Goal: Information Seeking & Learning: Get advice/opinions

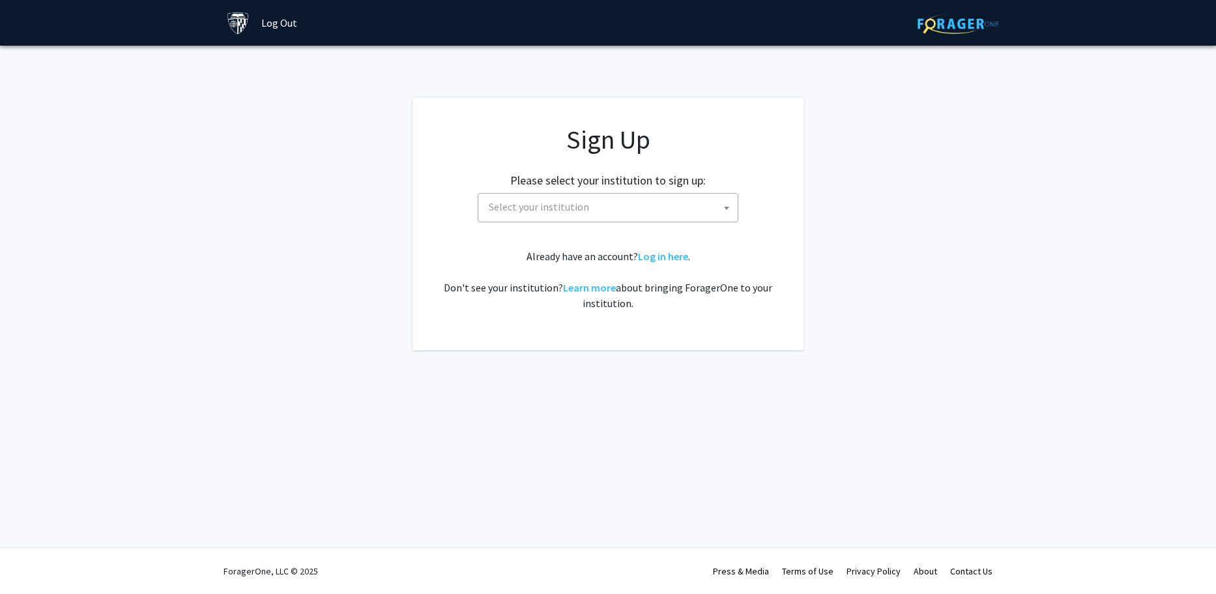
click at [610, 203] on span "Select your institution" at bounding box center [611, 207] width 254 height 27
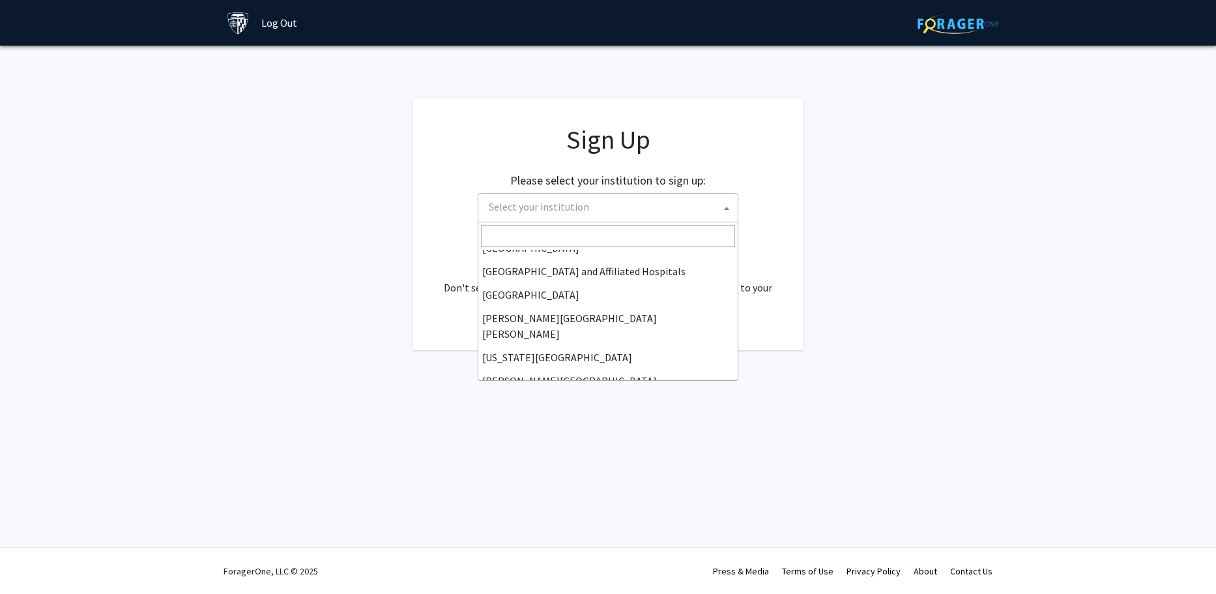
scroll to position [202, 0]
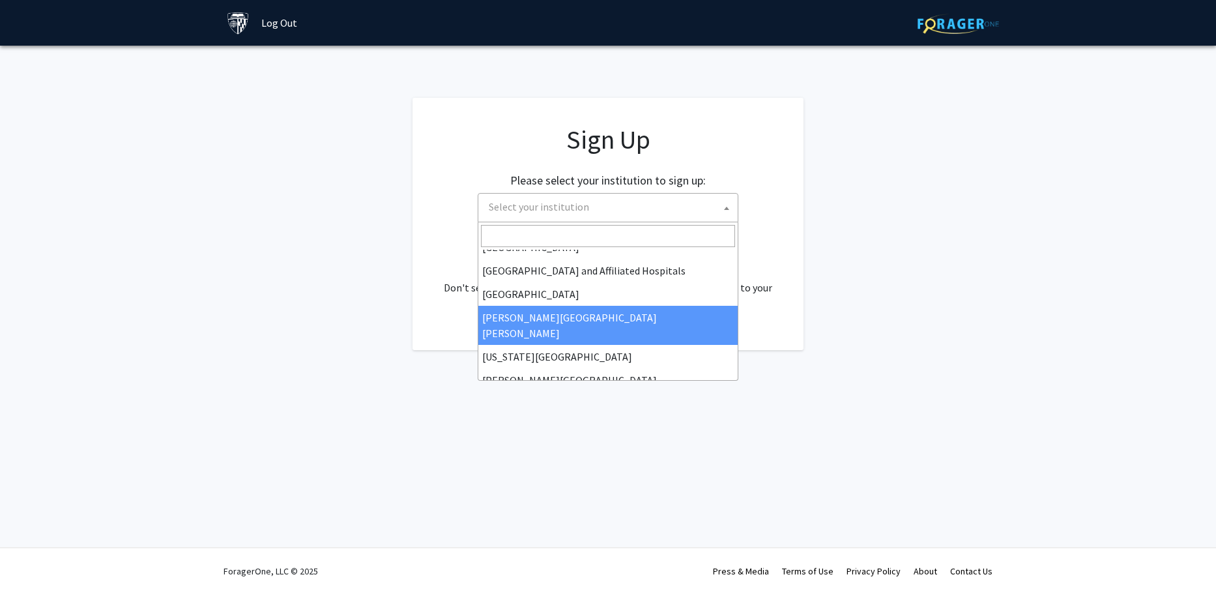
select select "1"
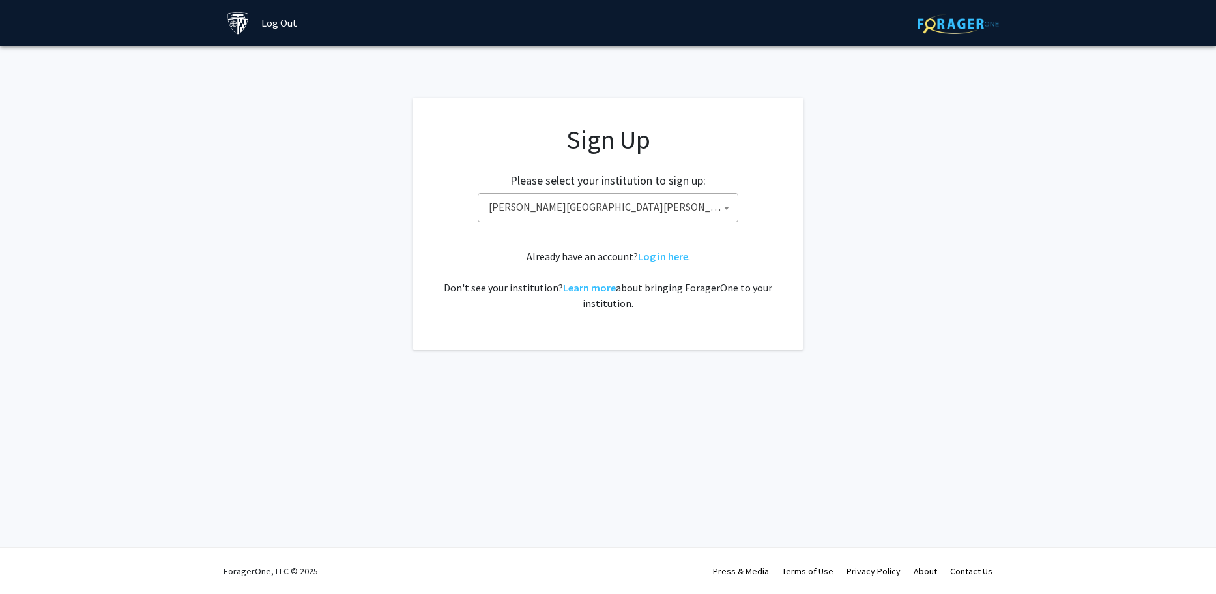
click at [552, 240] on div "Sign Up Please select your institution to sign up: Baylor University Brandeis U…" at bounding box center [608, 217] width 339 height 187
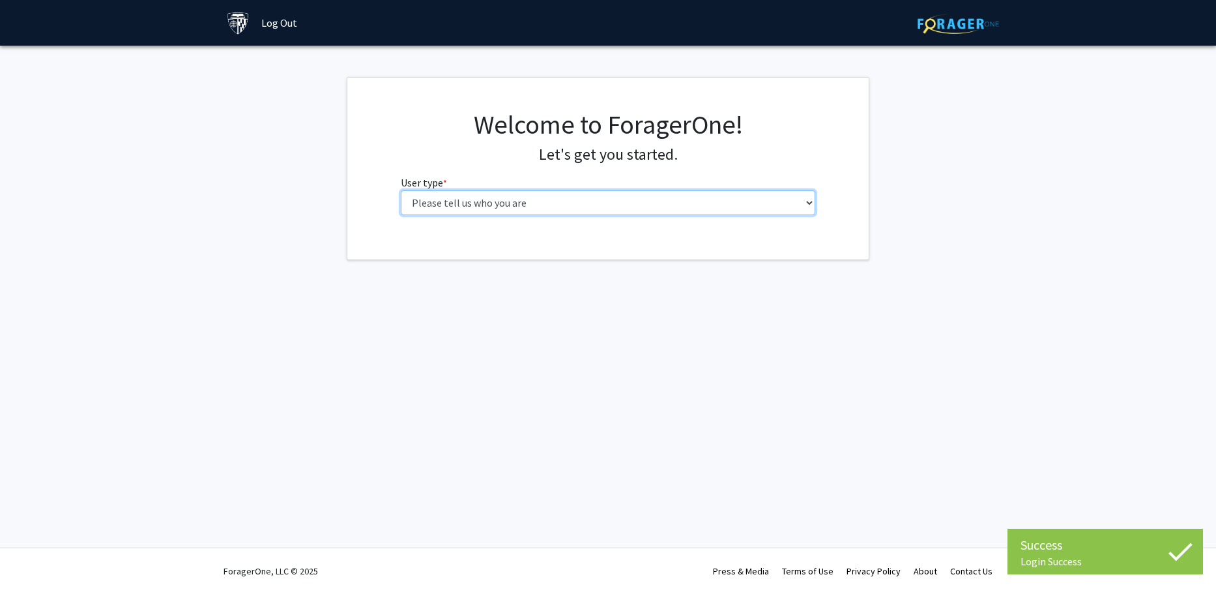
click at [560, 203] on select "Please tell us who you are Undergraduate Student Master's Student Doctoral Cand…" at bounding box center [608, 202] width 415 height 25
select select "2: masters"
click at [401, 190] on select "Please tell us who you are Undergraduate Student Master's Student Doctoral Cand…" at bounding box center [608, 202] width 415 height 25
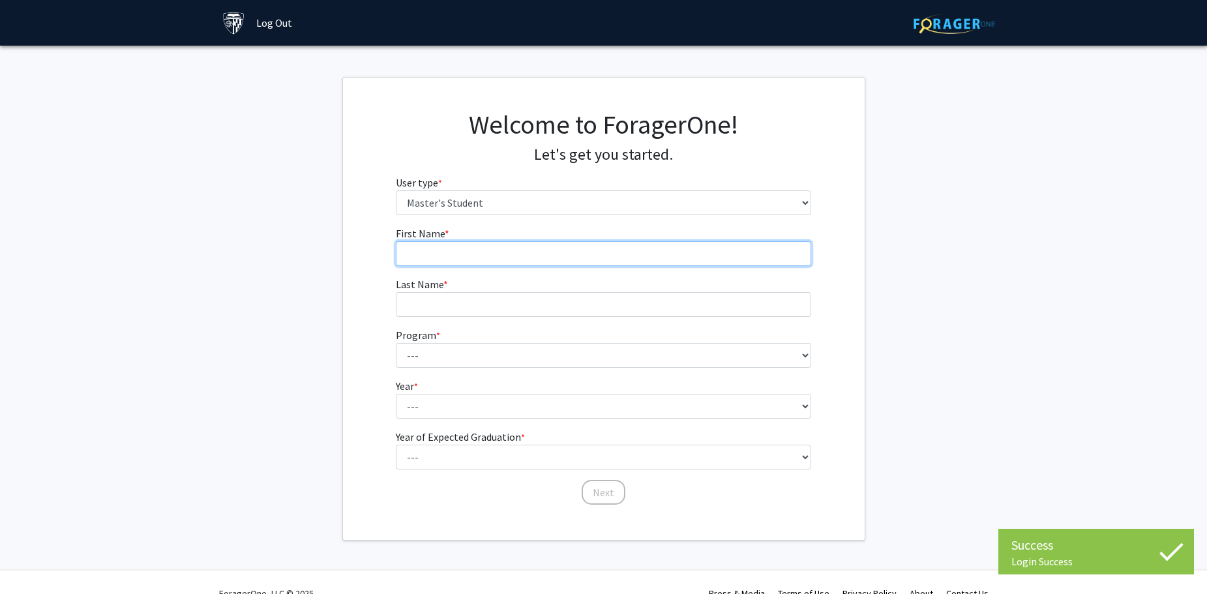
click at [477, 261] on input "First Name * required" at bounding box center [603, 253] width 415 height 25
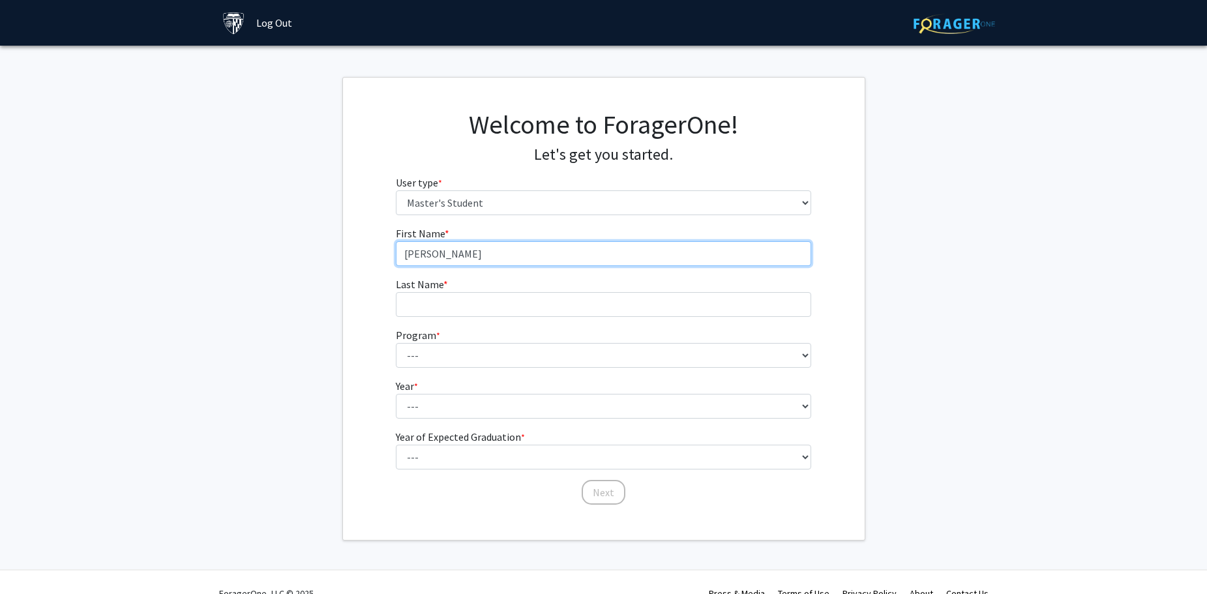
type input "[PERSON_NAME]"
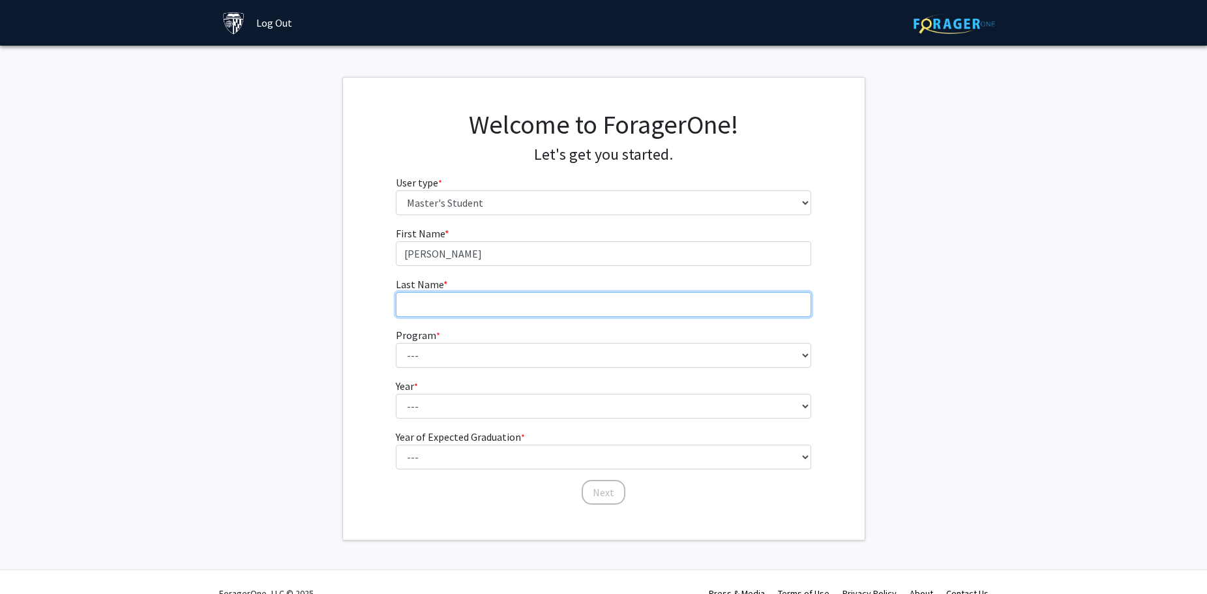
click at [487, 311] on input "Last Name * required" at bounding box center [603, 304] width 415 height 25
type input "Ganbarli"
click at [439, 368] on form "First Name * required [PERSON_NAME] Last Name * required Ganbarli Program * req…" at bounding box center [603, 359] width 415 height 267
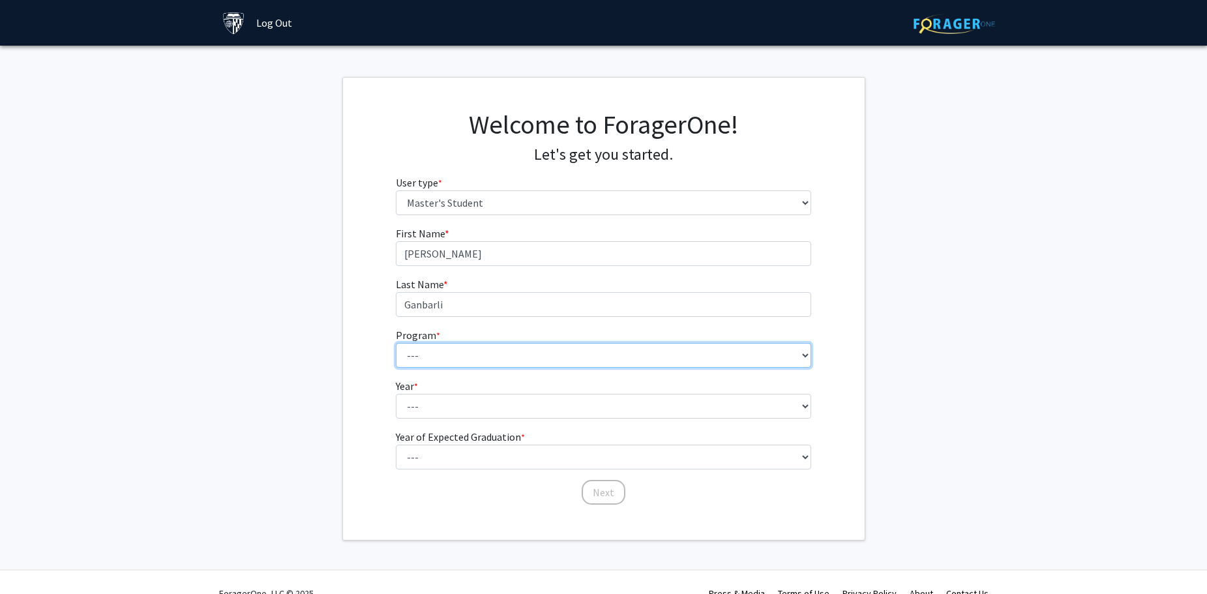
click at [447, 362] on select "--- Anatomy Education Applied and Computational Mathematics Applied Biomedical …" at bounding box center [603, 355] width 415 height 25
select select "51: 40"
click at [396, 343] on select "--- Anatomy Education Applied and Computational Mathematics Applied Biomedical …" at bounding box center [603, 355] width 415 height 25
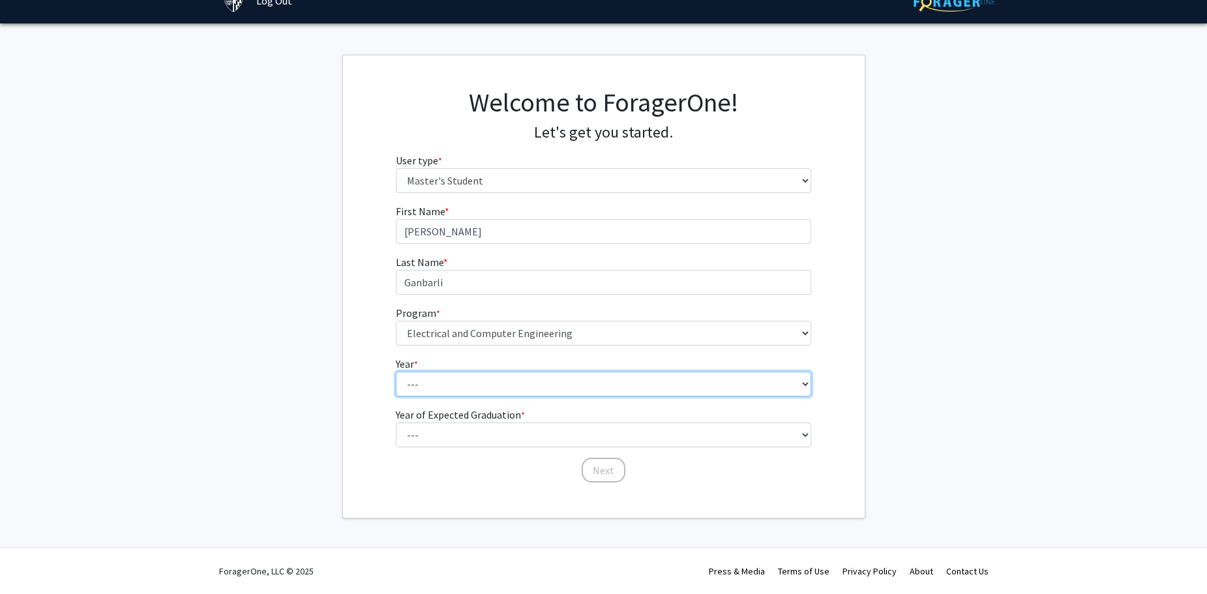
click at [441, 379] on select "--- First Year Second Year" at bounding box center [603, 384] width 415 height 25
select select "1: first_year"
click at [396, 372] on select "--- First Year Second Year" at bounding box center [603, 384] width 415 height 25
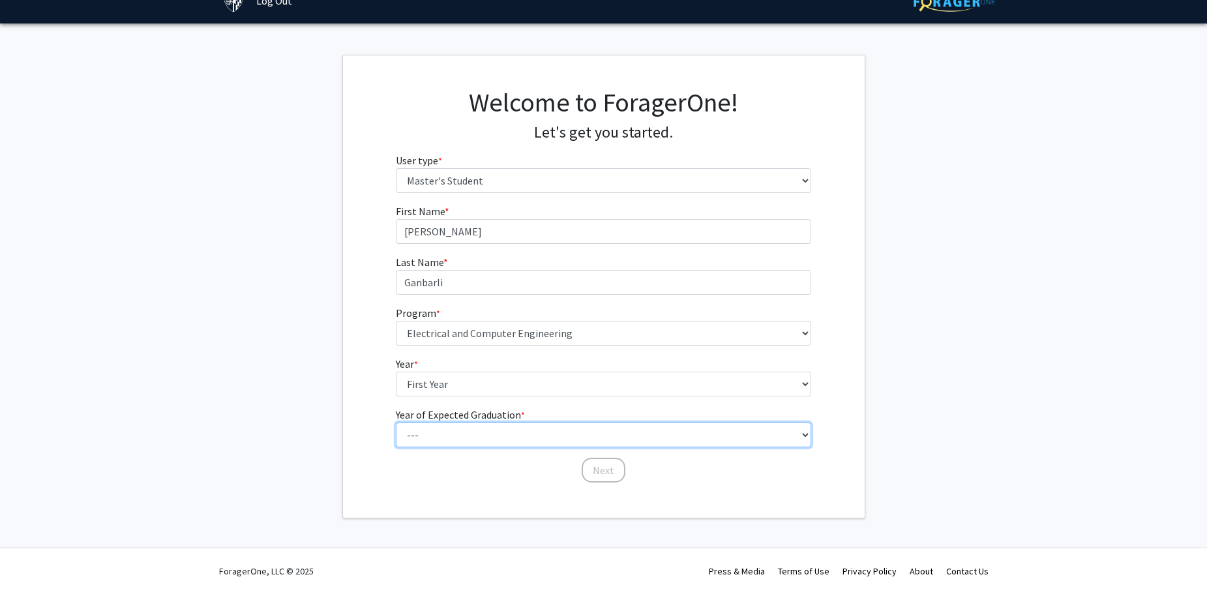
click at [419, 435] on select "--- 2025 2026 2027 2028 2029 2030 2031 2032 2033 2034" at bounding box center [603, 434] width 415 height 25
select select "3: 2027"
click at [396, 422] on select "--- 2025 2026 2027 2028 2029 2030 2031 2032 2033 2034" at bounding box center [603, 434] width 415 height 25
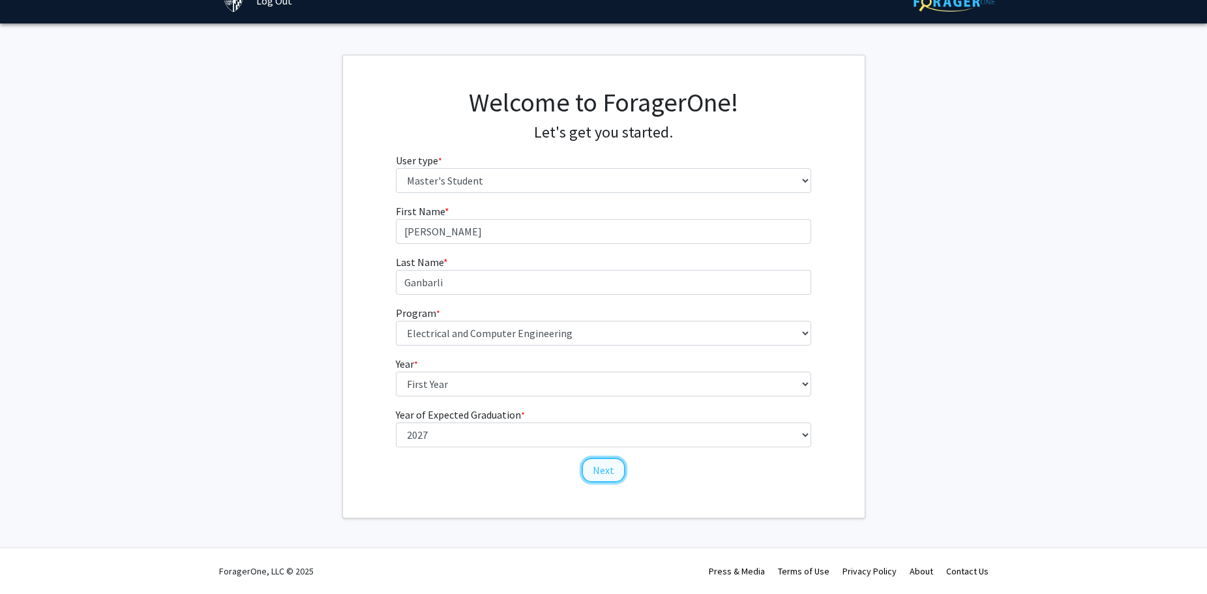
click at [602, 471] on button "Next" at bounding box center [604, 470] width 44 height 25
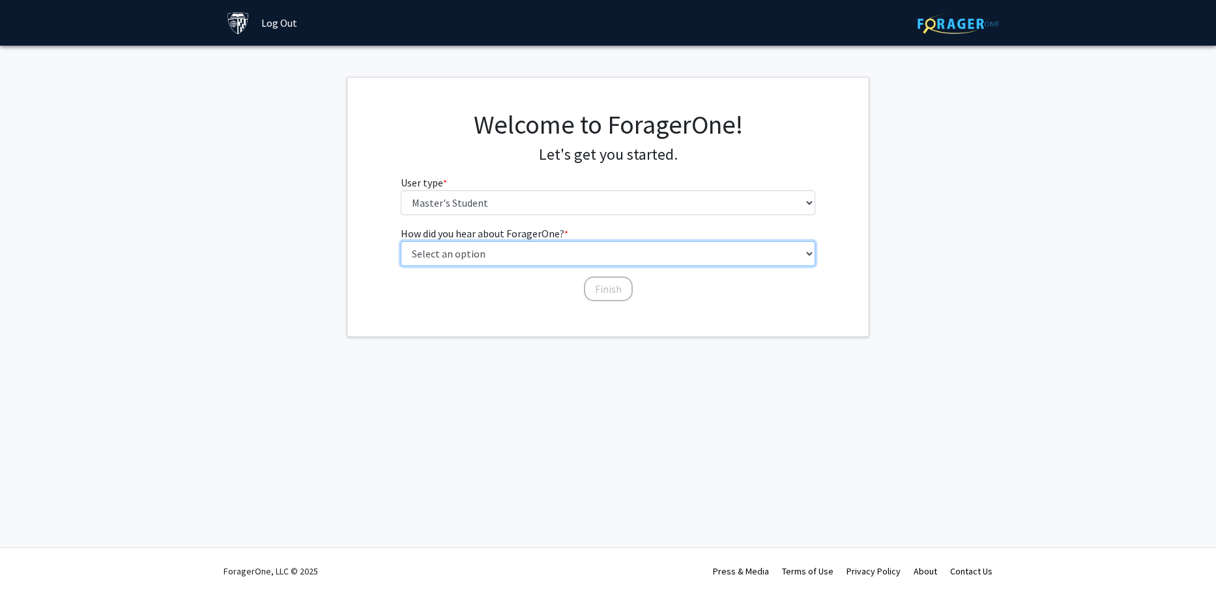
click at [473, 254] on select "Select an option Peer/student recommendation Faculty/staff recommendation Unive…" at bounding box center [608, 253] width 415 height 25
click at [401, 241] on select "Select an option Peer/student recommendation Faculty/staff recommendation Unive…" at bounding box center [608, 253] width 415 height 25
click at [417, 244] on select "Select an option Peer/student recommendation Faculty/staff recommendation Unive…" at bounding box center [608, 253] width 415 height 25
select select "5: other"
click at [401, 241] on select "Select an option Peer/student recommendation Faculty/staff recommendation Unive…" at bounding box center [608, 253] width 415 height 25
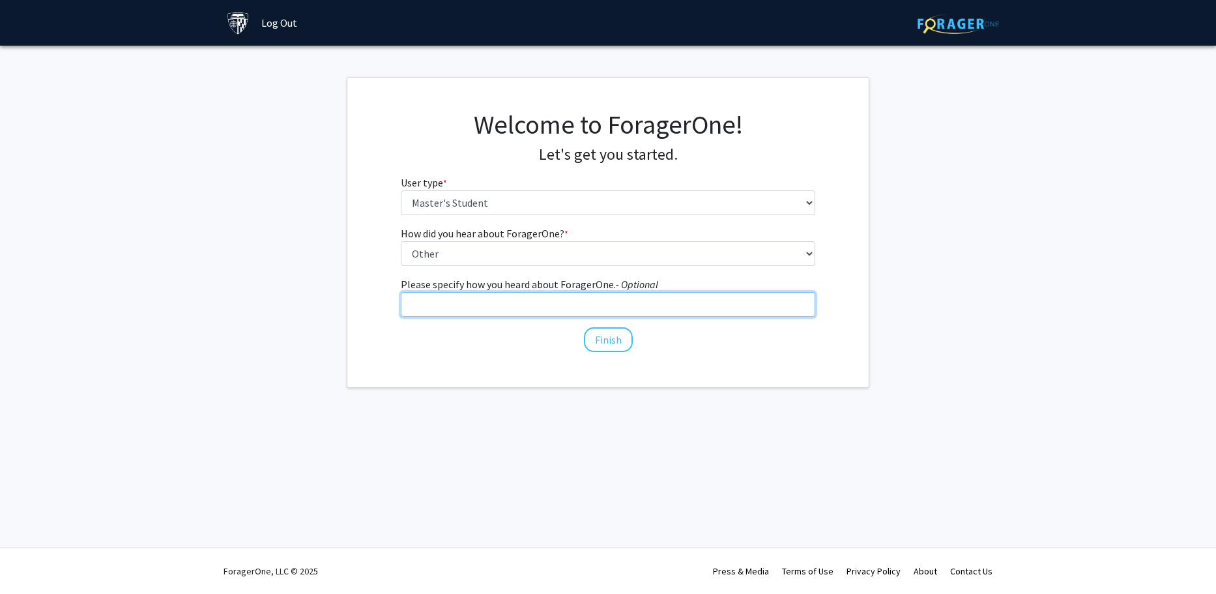
click at [442, 296] on input "Please specify how you heard about ForagerOne. - Optional" at bounding box center [608, 304] width 415 height 25
type input "Student Information System of JHU"
click at [625, 342] on button "Finish" at bounding box center [608, 339] width 49 height 25
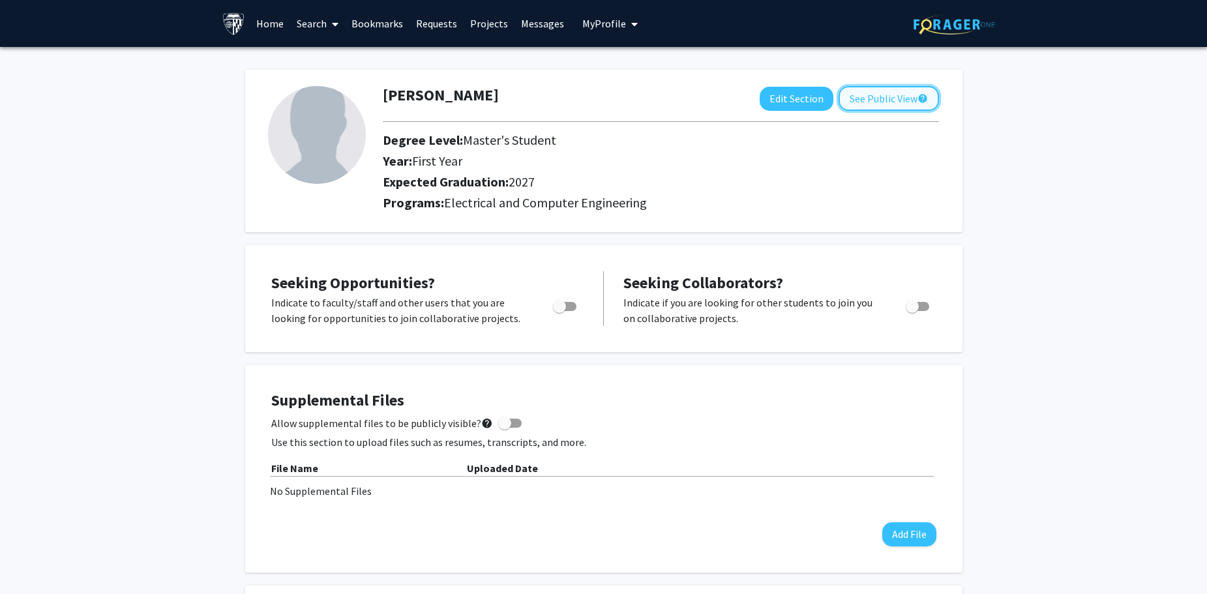
click at [862, 104] on button "See Public View help" at bounding box center [888, 98] width 100 height 25
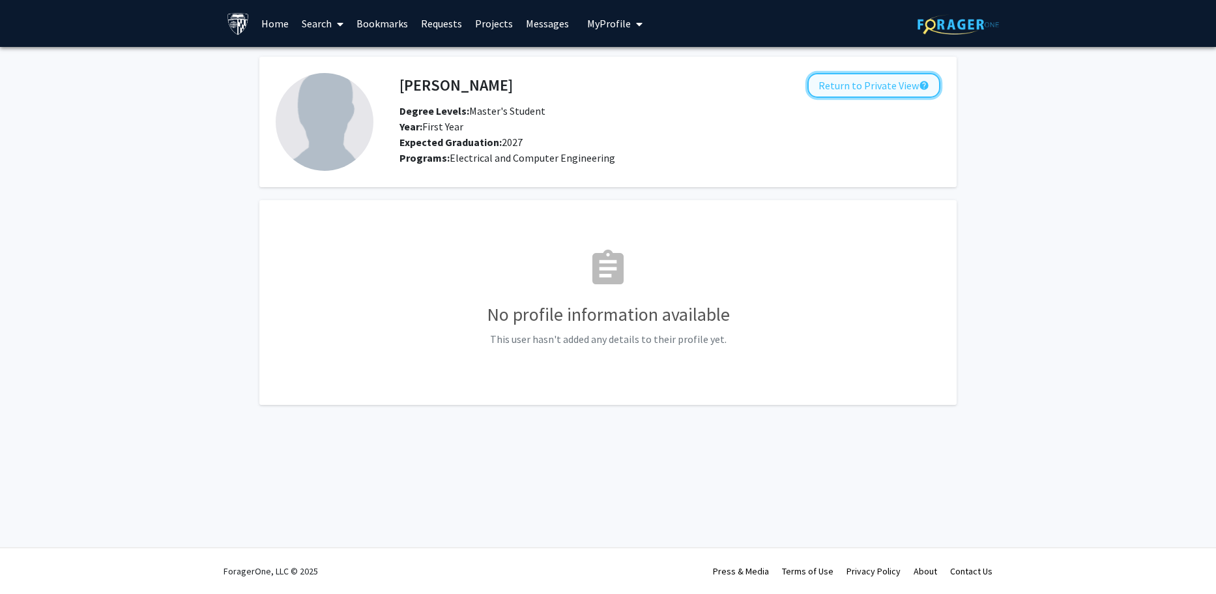
click at [866, 87] on button "Return to Private View help" at bounding box center [874, 85] width 133 height 25
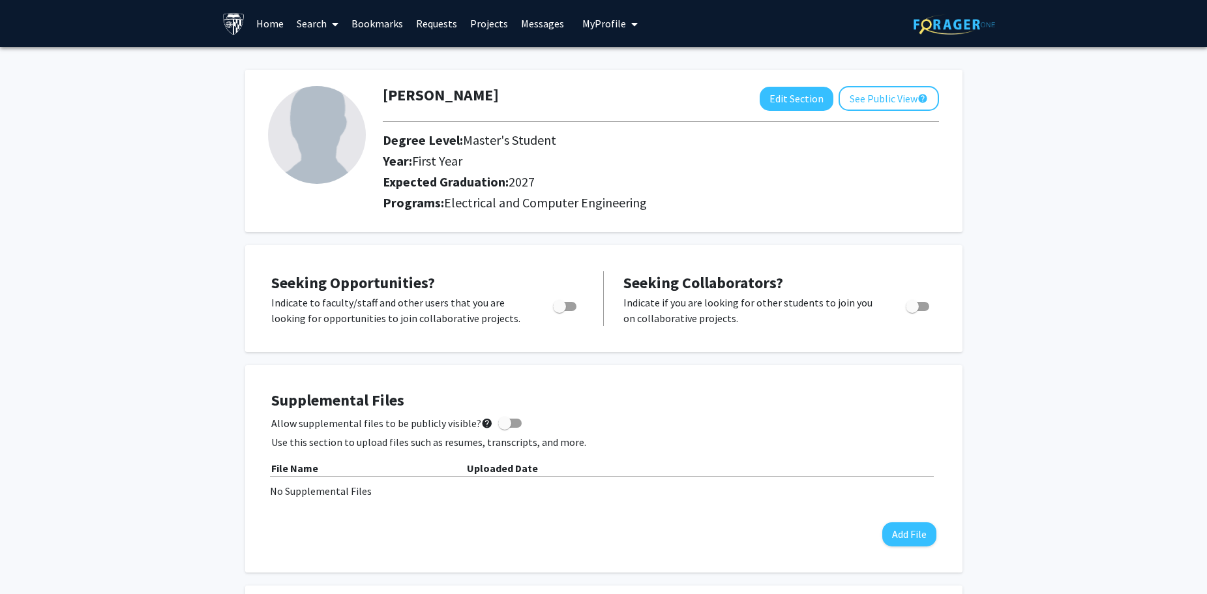
scroll to position [45, 0]
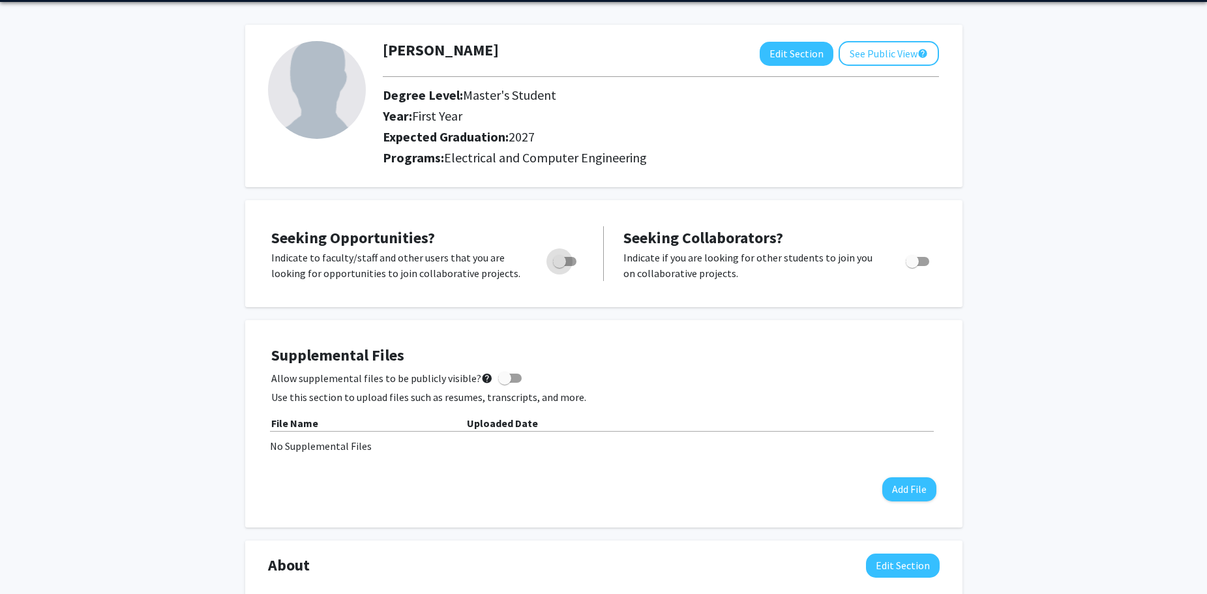
click at [559, 261] on span "Toggle" at bounding box center [559, 261] width 13 height 13
click at [559, 266] on input "Are you actively seeking opportunities?" at bounding box center [559, 266] width 1 height 1
checkbox input "true"
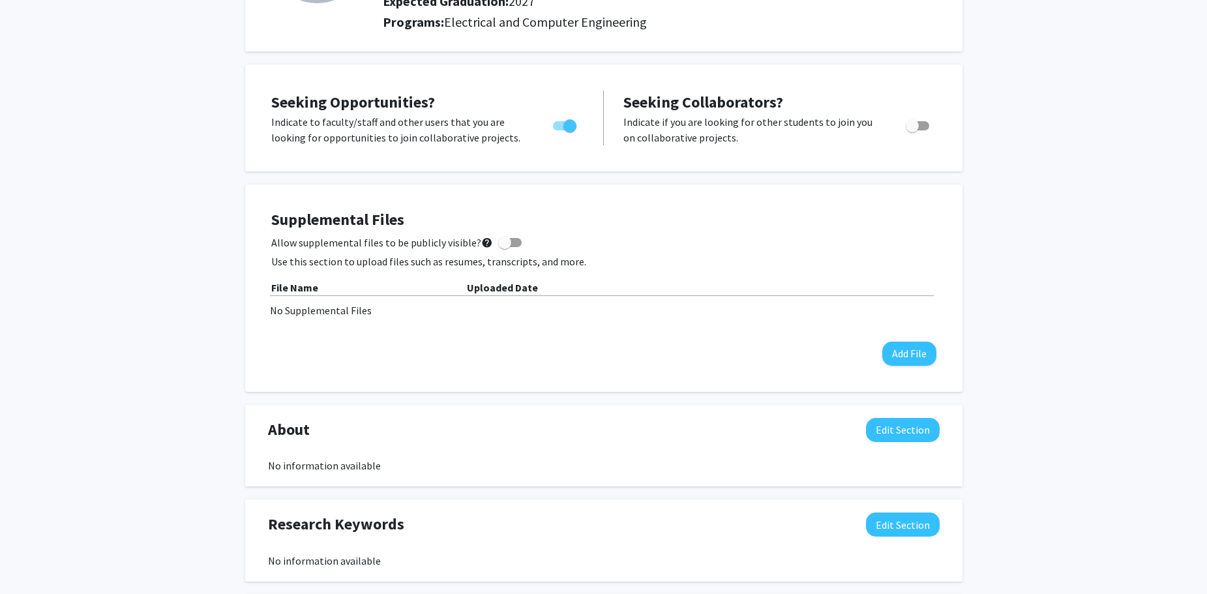
scroll to position [201, 0]
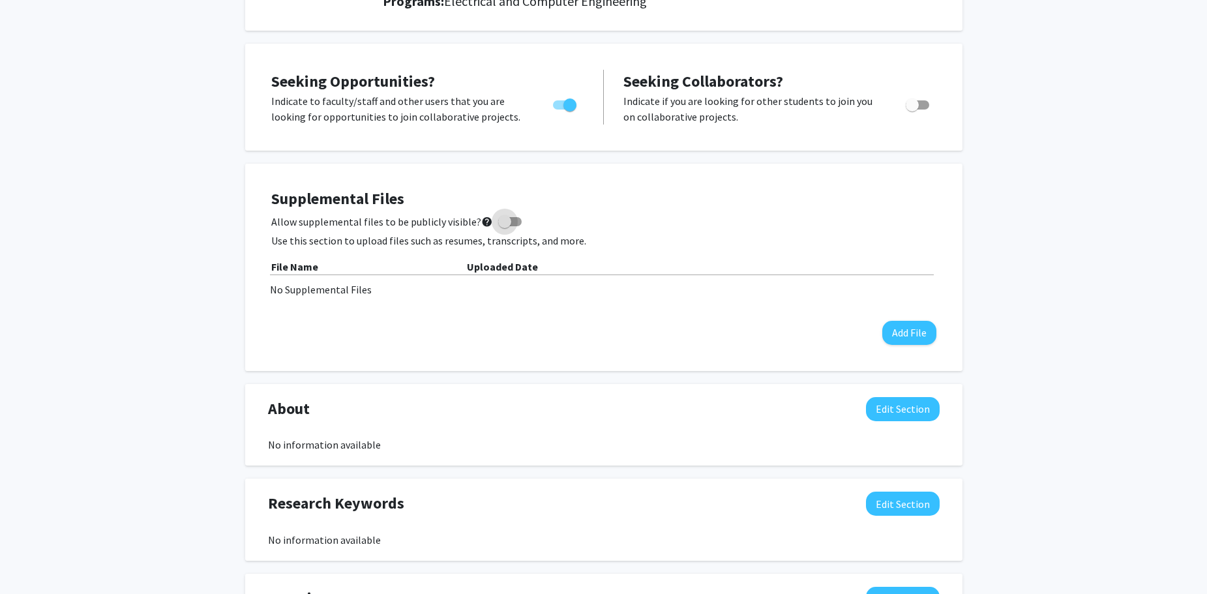
click at [498, 217] on span at bounding box center [504, 221] width 13 height 13
click at [504, 226] on input "Allow supplemental files to be publicly visible? help" at bounding box center [504, 226] width 1 height 1
checkbox input "true"
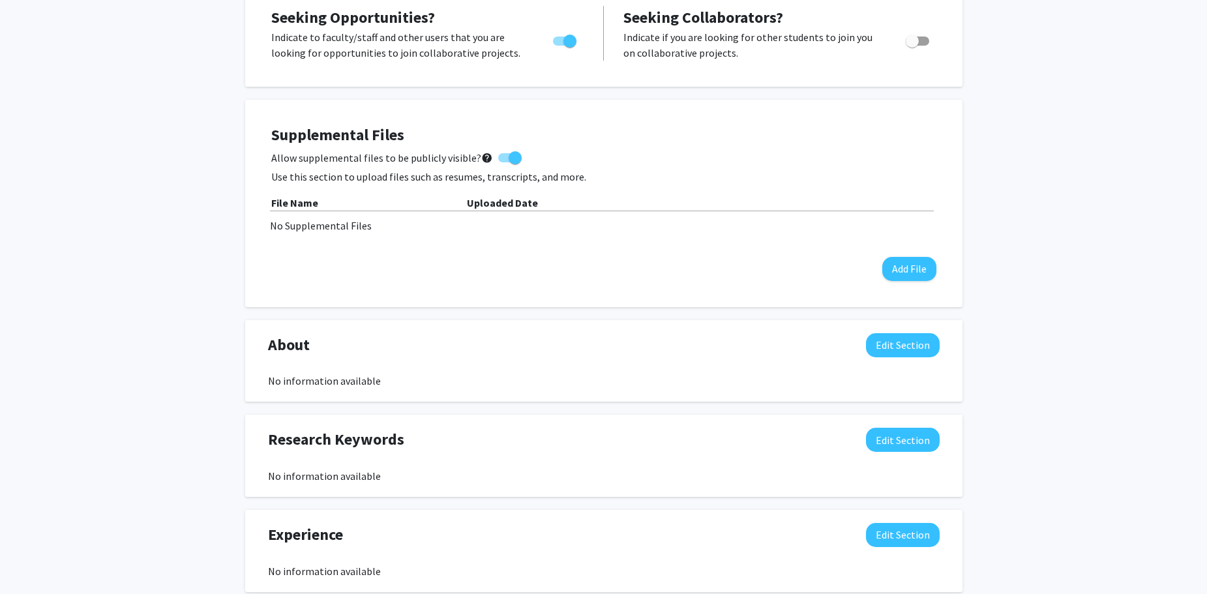
scroll to position [266, 0]
click at [919, 267] on button "Add File" at bounding box center [909, 268] width 54 height 24
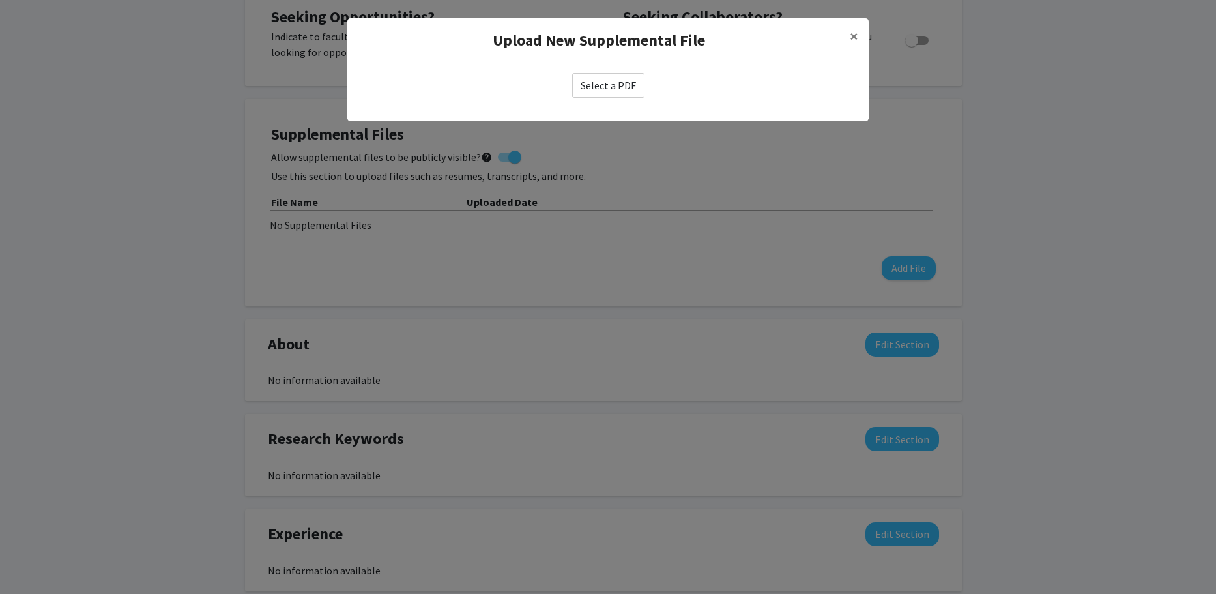
click at [602, 89] on label "Select a PDF" at bounding box center [608, 85] width 72 height 25
click at [0, 0] on input "Select a PDF" at bounding box center [0, 0] width 0 height 0
click at [623, 77] on label "Select a PDF" at bounding box center [608, 85] width 72 height 25
click at [0, 0] on input "Select a PDF" at bounding box center [0, 0] width 0 height 0
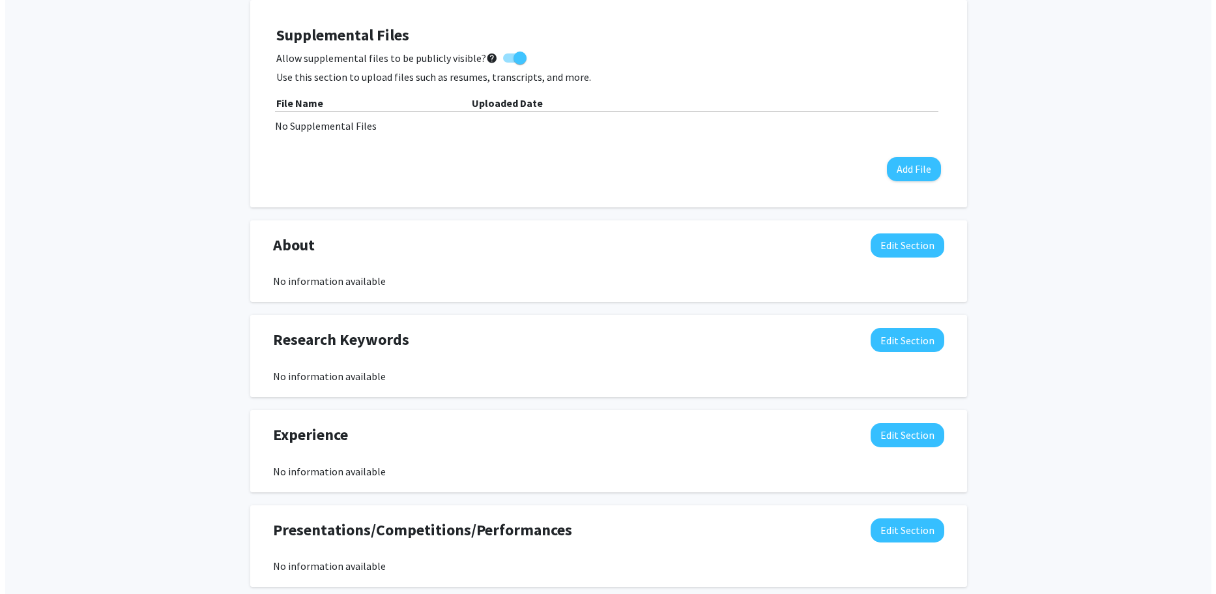
scroll to position [379, 0]
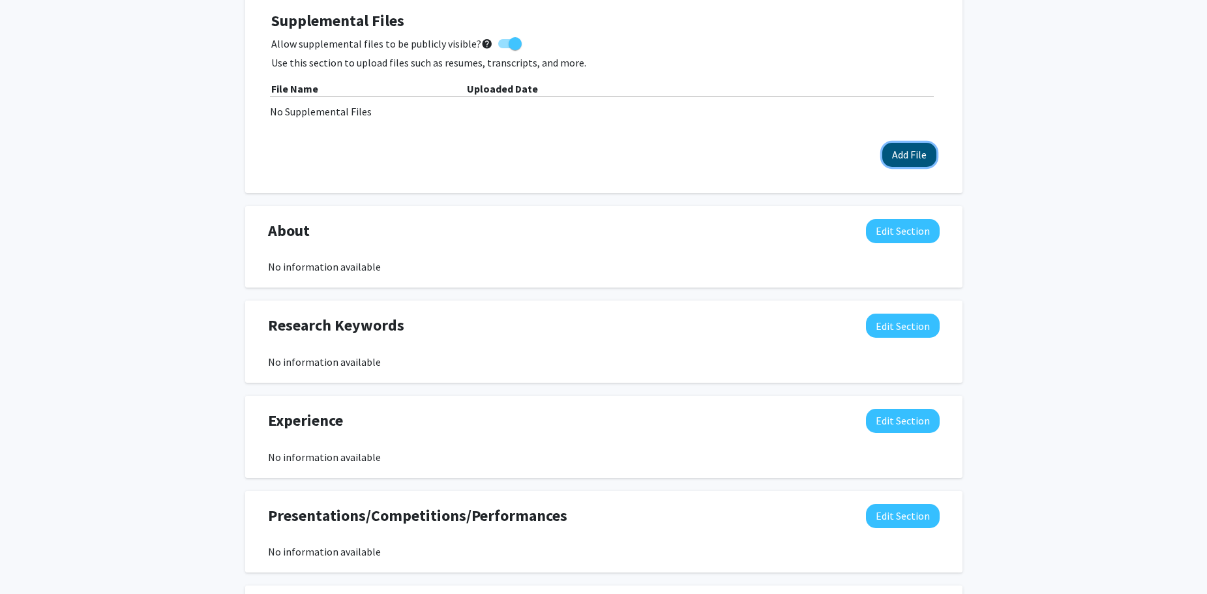
click at [907, 149] on button "Add File" at bounding box center [909, 155] width 54 height 24
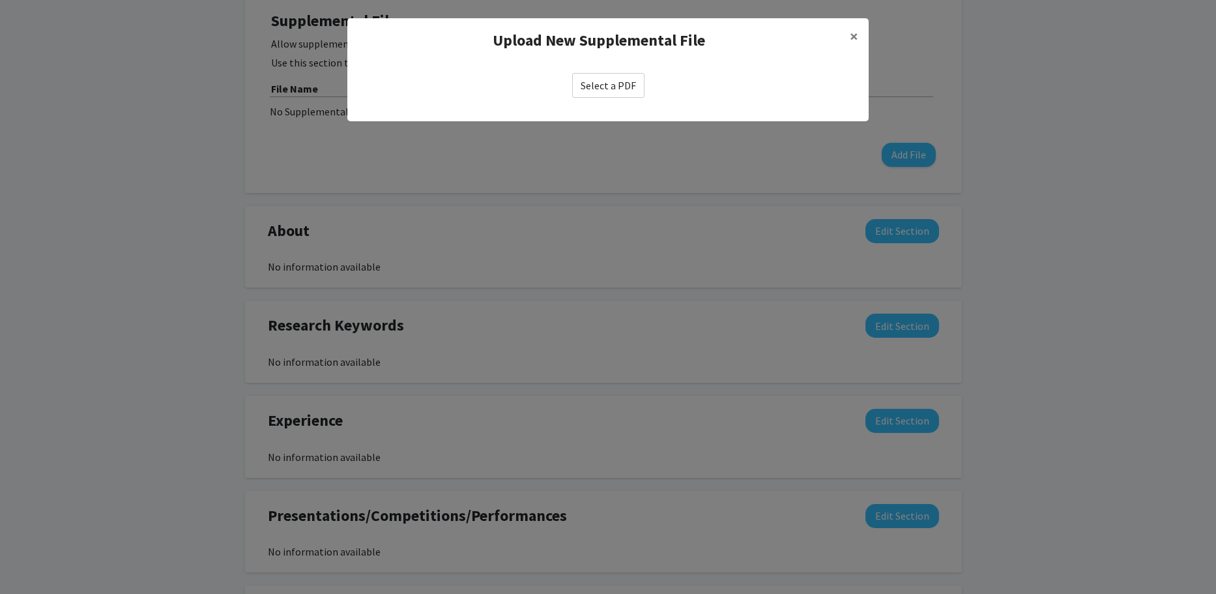
click at [593, 83] on label "Select a PDF" at bounding box center [608, 85] width 72 height 25
click at [0, 0] on input "Select a PDF" at bounding box center [0, 0] width 0 height 0
select select "custom"
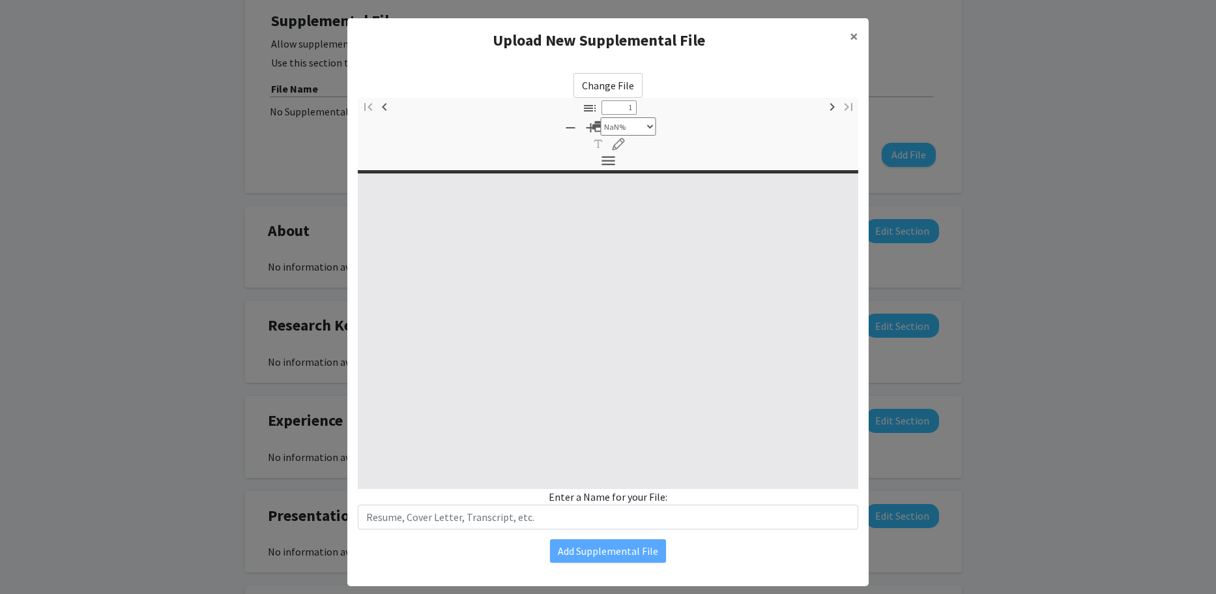
type input "0"
select select "custom"
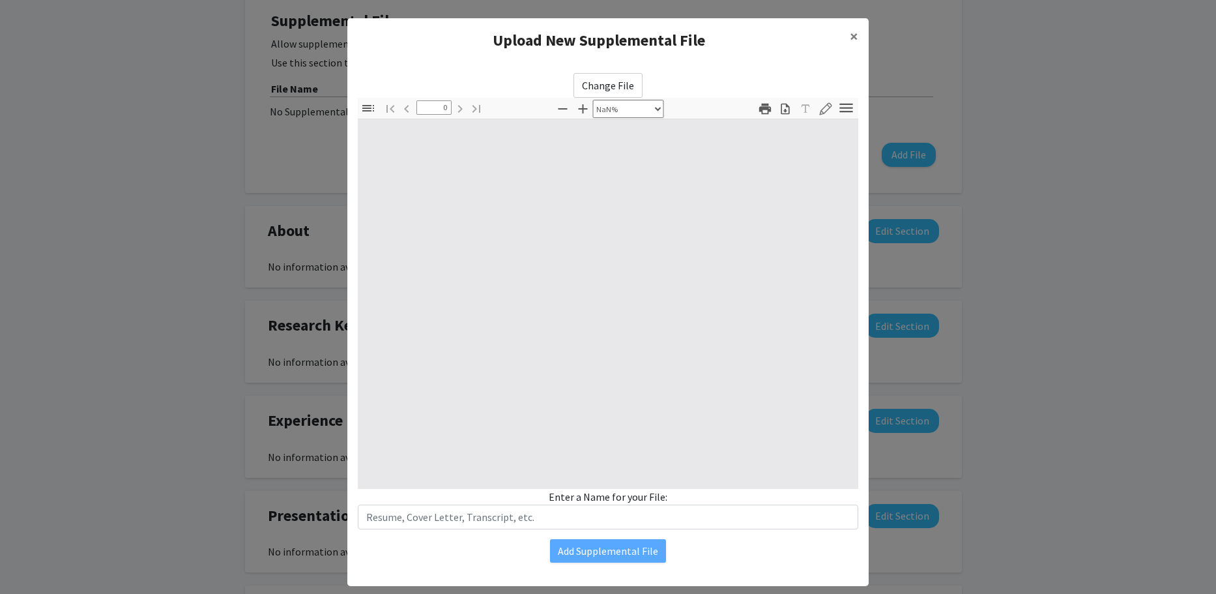
type input "1"
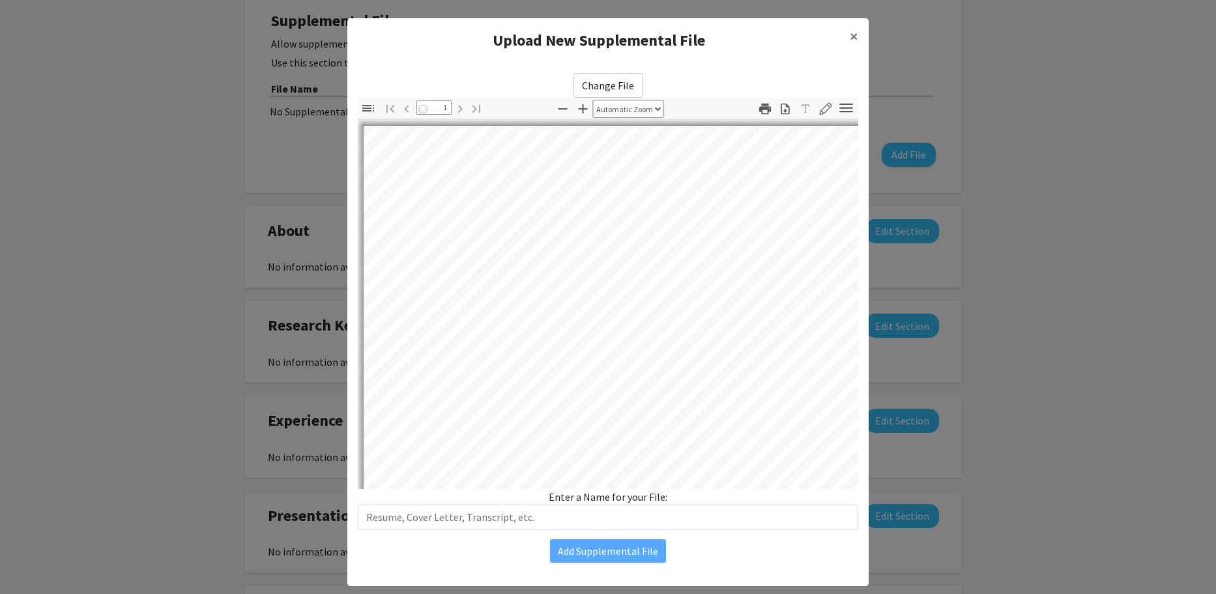
select select "auto"
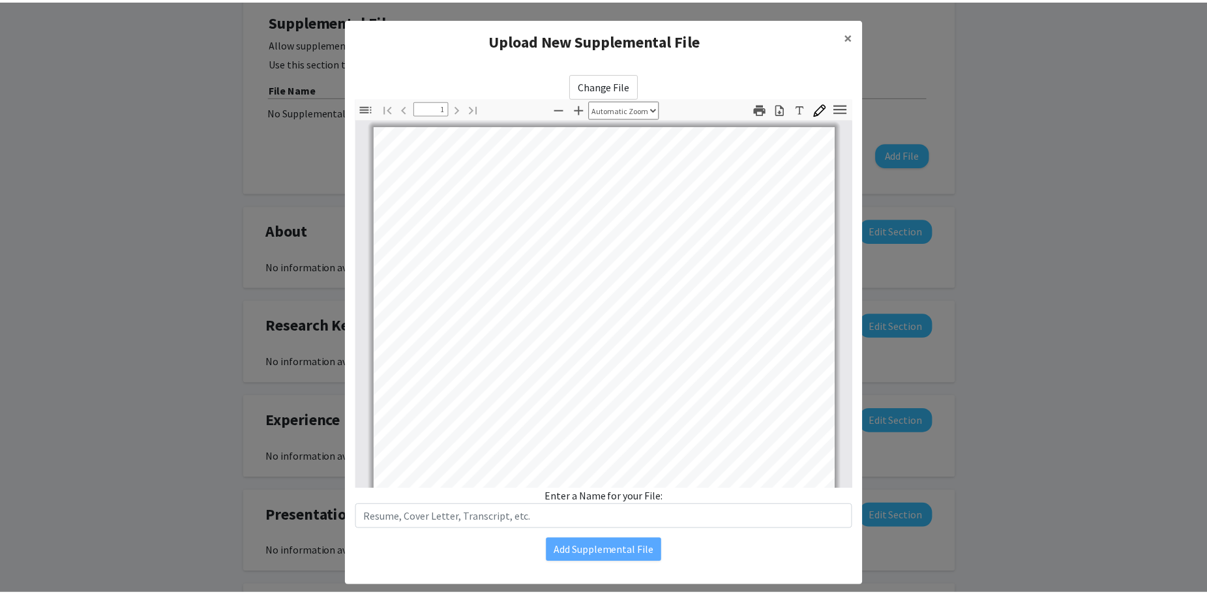
scroll to position [300, 0]
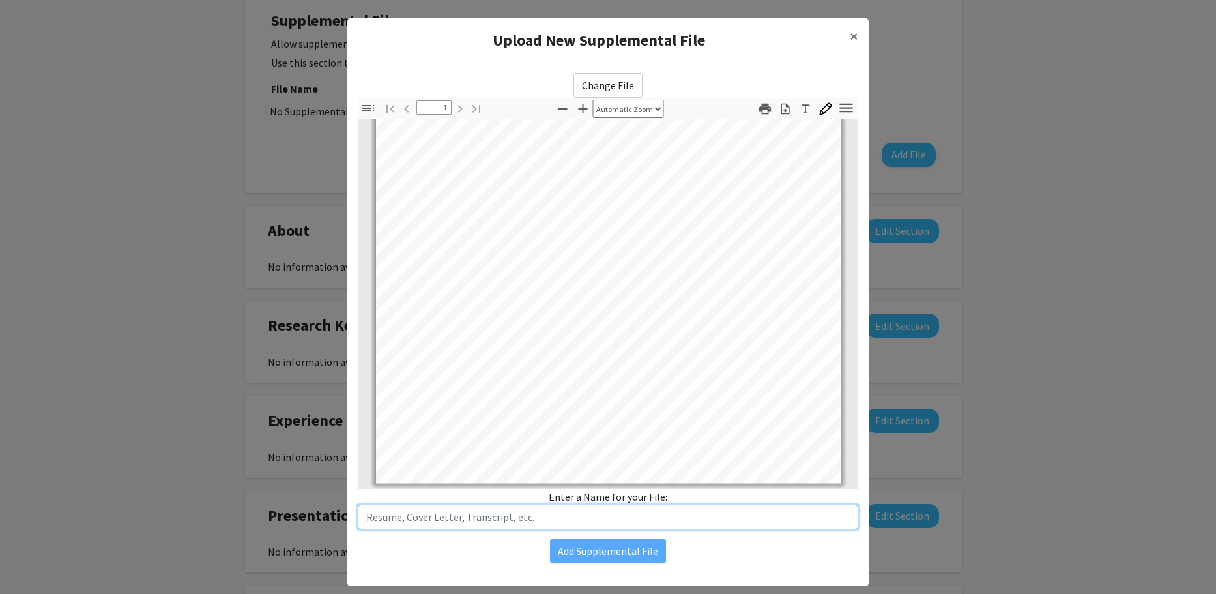
click at [434, 518] on input "text" at bounding box center [608, 517] width 501 height 25
type input "Resume"
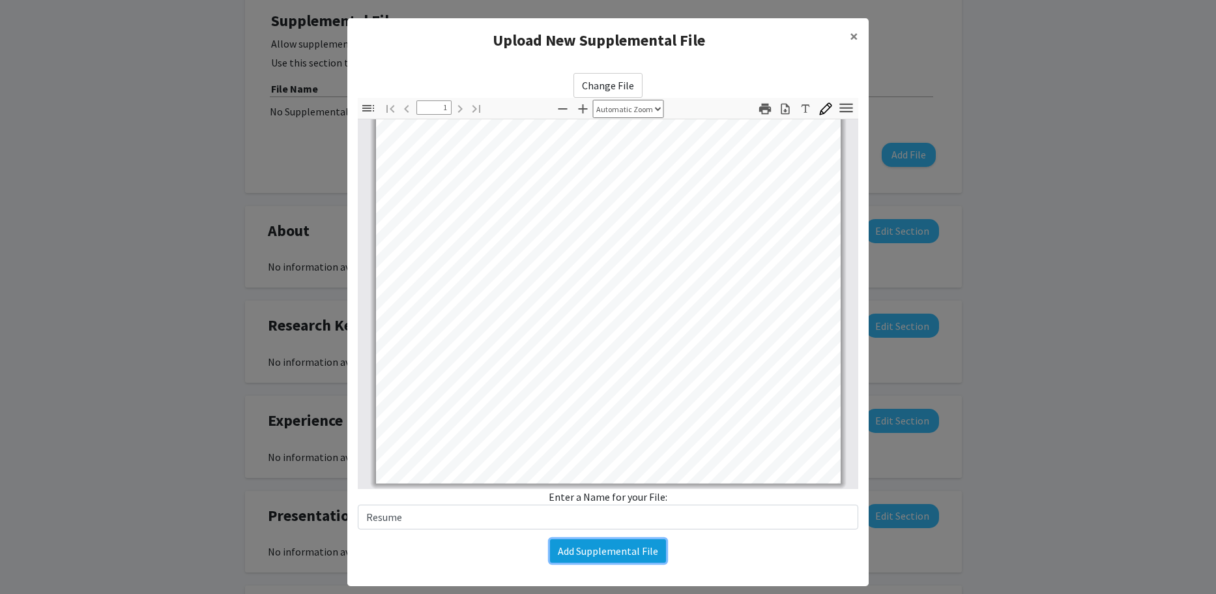
click at [638, 553] on button "Add Supplemental File" at bounding box center [608, 550] width 116 height 23
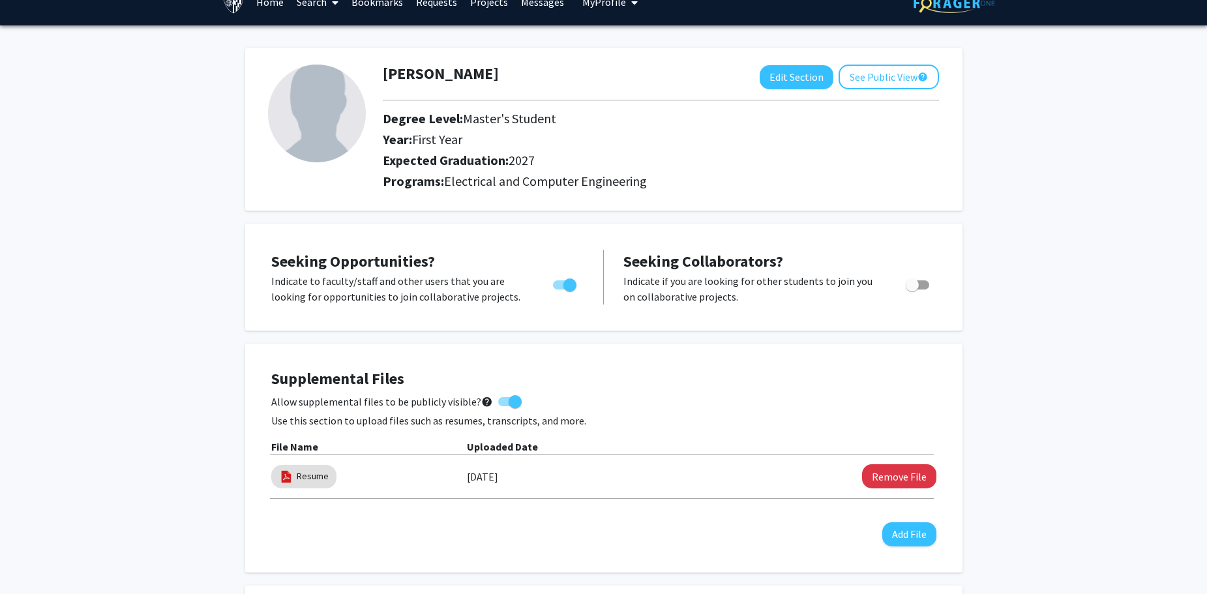
scroll to position [0, 0]
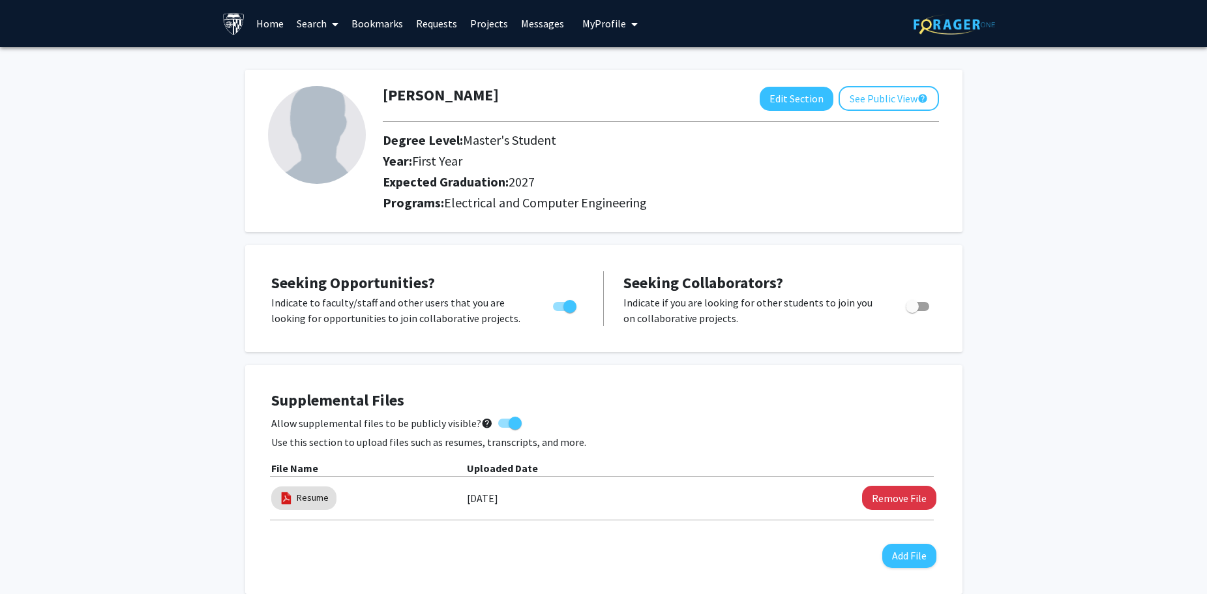
click at [272, 22] on link "Home" at bounding box center [270, 24] width 40 height 46
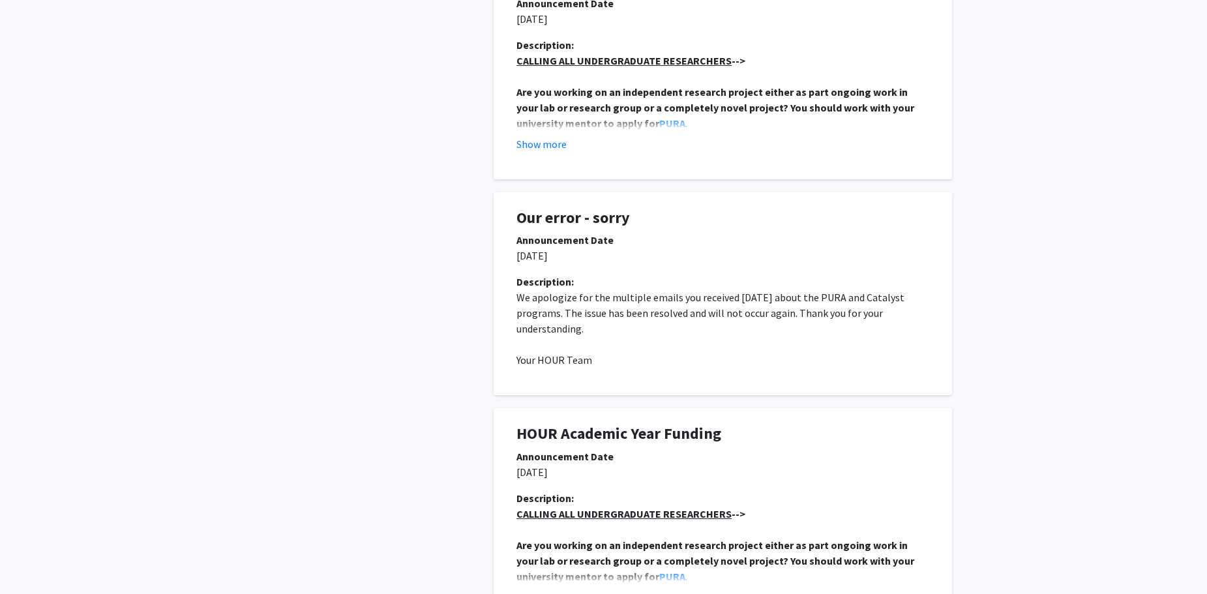
scroll to position [608, 0]
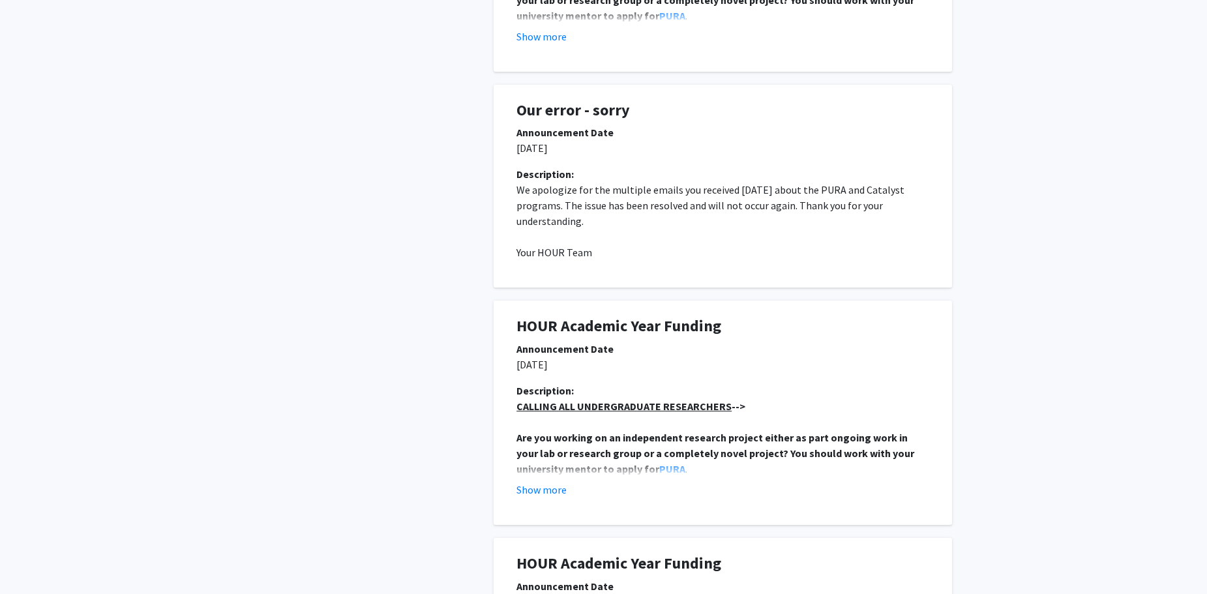
scroll to position [869, 0]
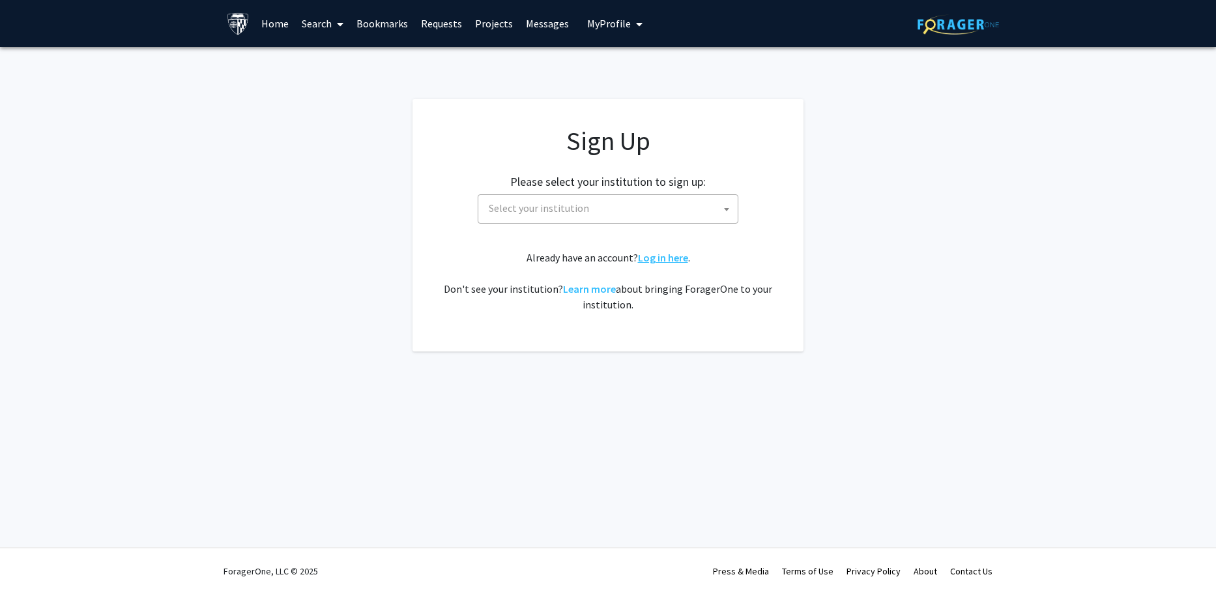
click at [650, 256] on link "Log in here" at bounding box center [663, 257] width 50 height 13
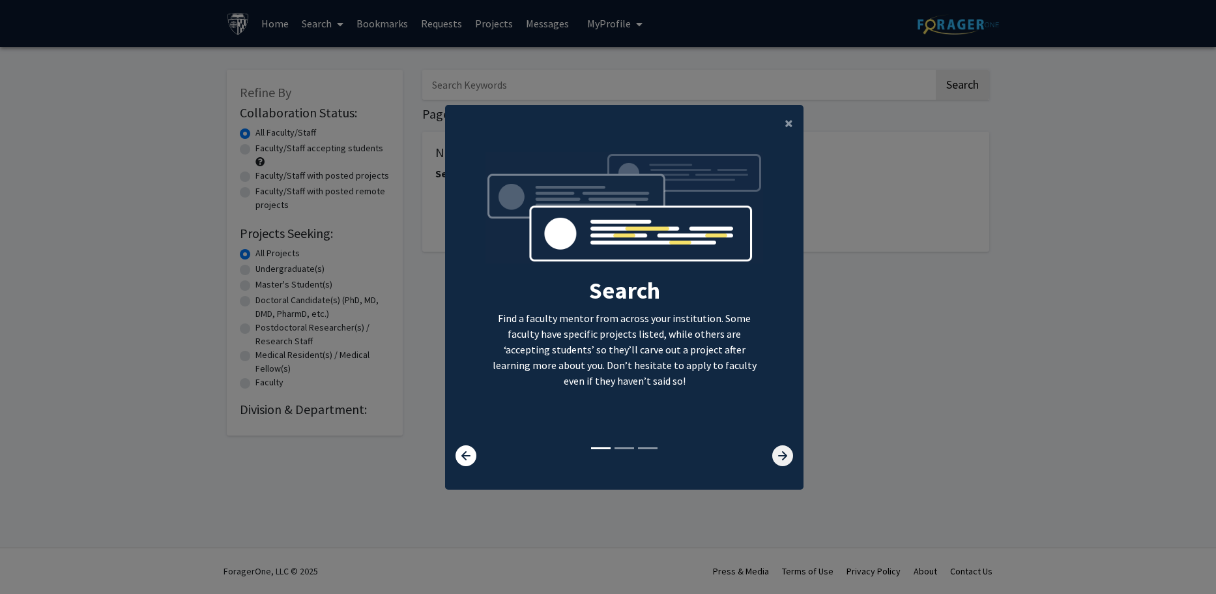
click at [773, 453] on icon at bounding box center [783, 455] width 21 height 21
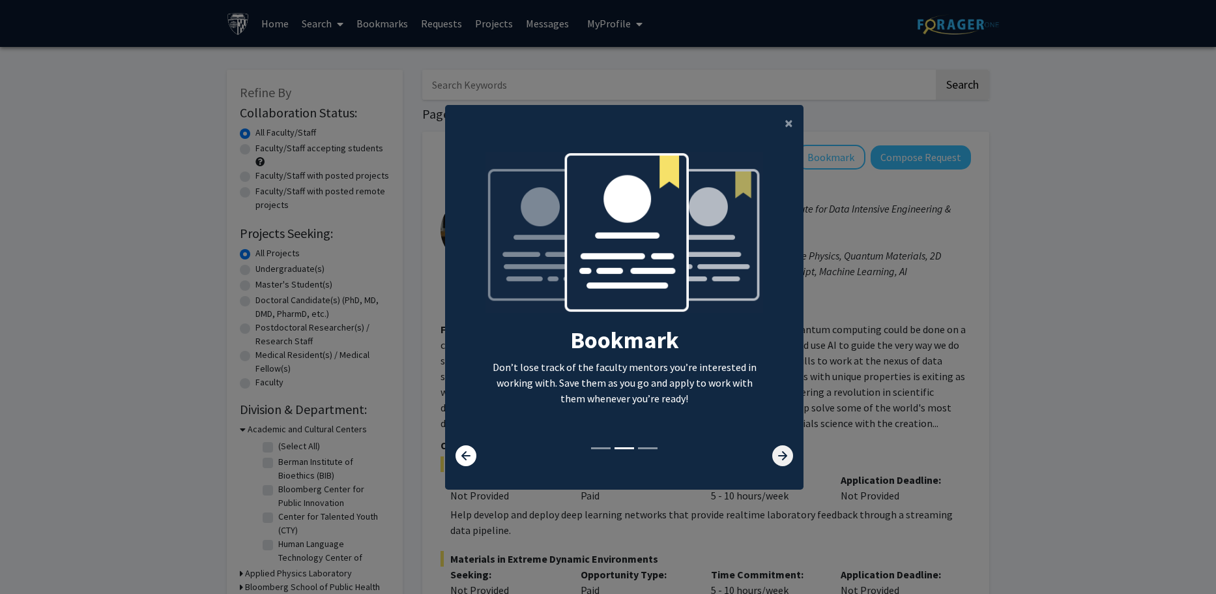
click at [773, 453] on icon at bounding box center [783, 455] width 21 height 21
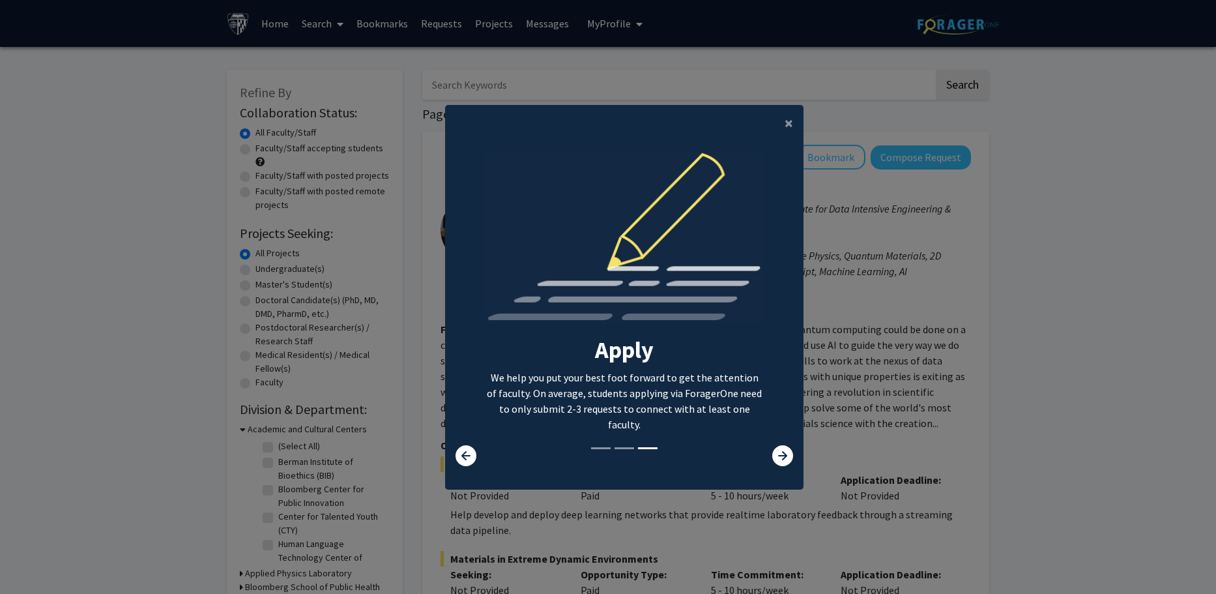
click at [1017, 370] on modal-container "× Search Find a faculty mentor from across your institution. Some faculty have …" at bounding box center [608, 297] width 1216 height 594
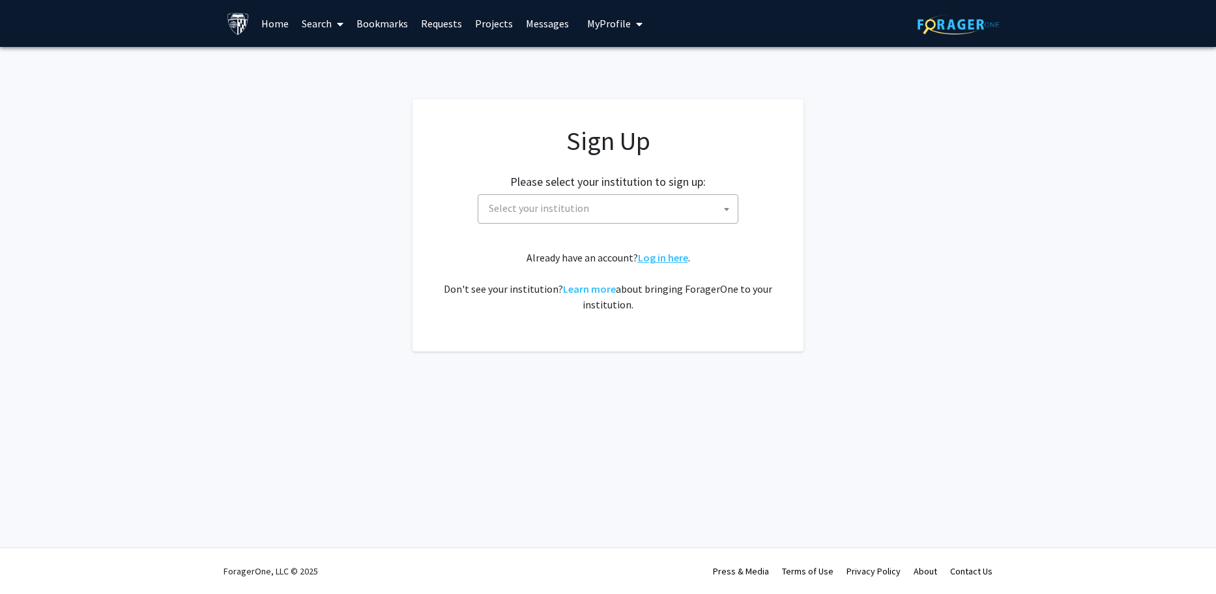
click at [660, 263] on link "Log in here" at bounding box center [663, 257] width 50 height 13
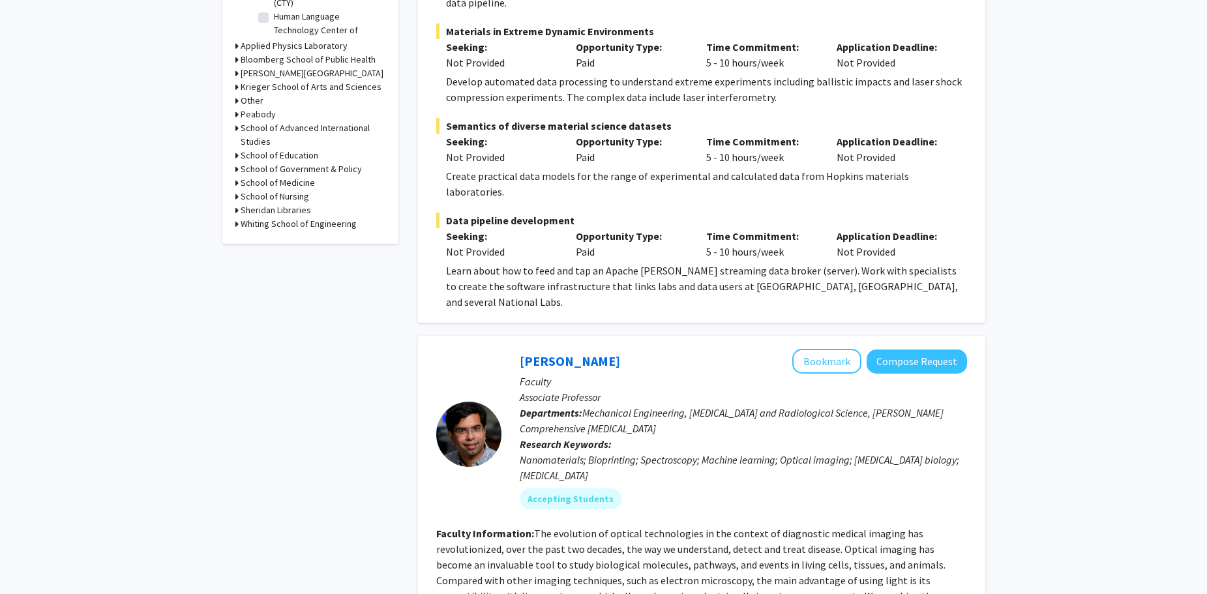
scroll to position [540, 0]
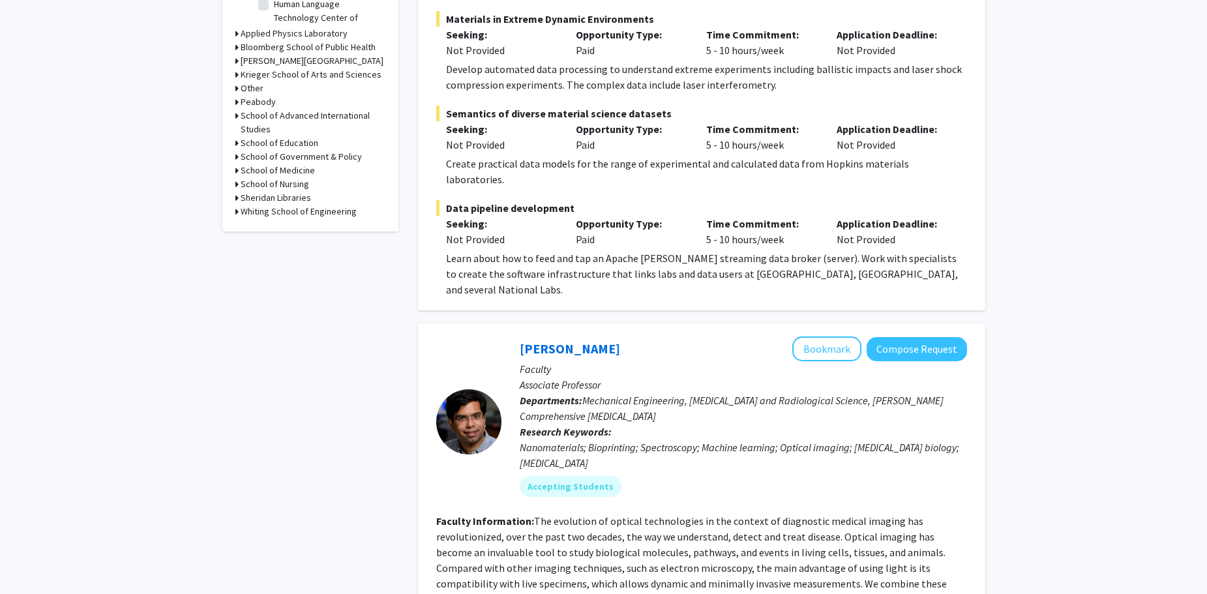
click at [236, 169] on icon at bounding box center [236, 171] width 3 height 14
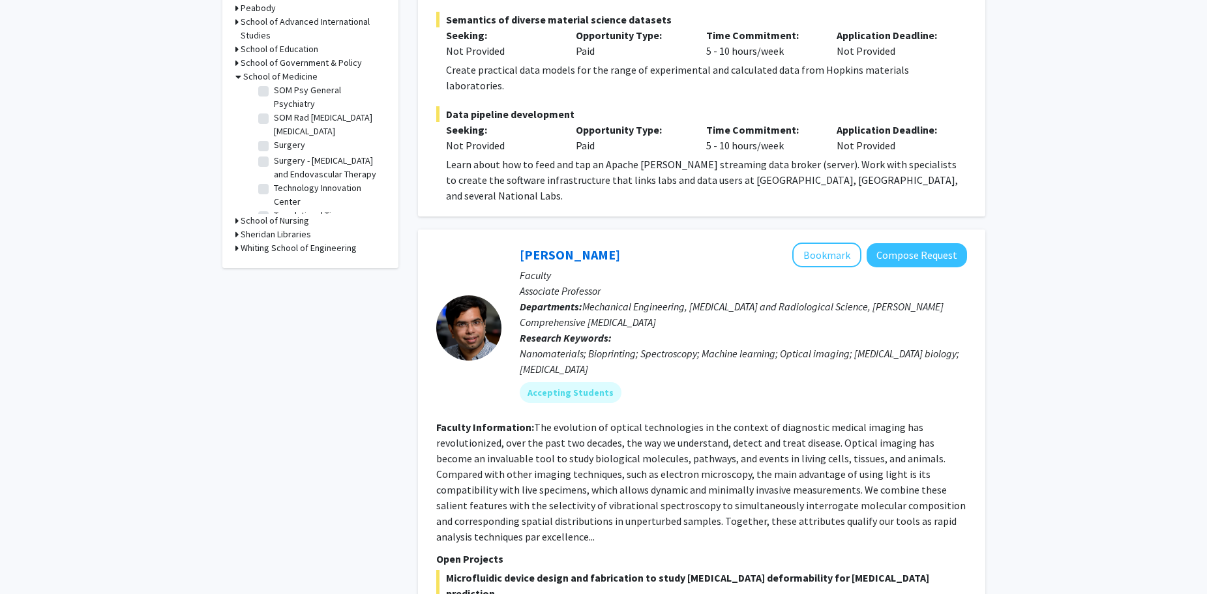
scroll to position [2160, 0]
click at [237, 245] on icon at bounding box center [236, 248] width 3 height 14
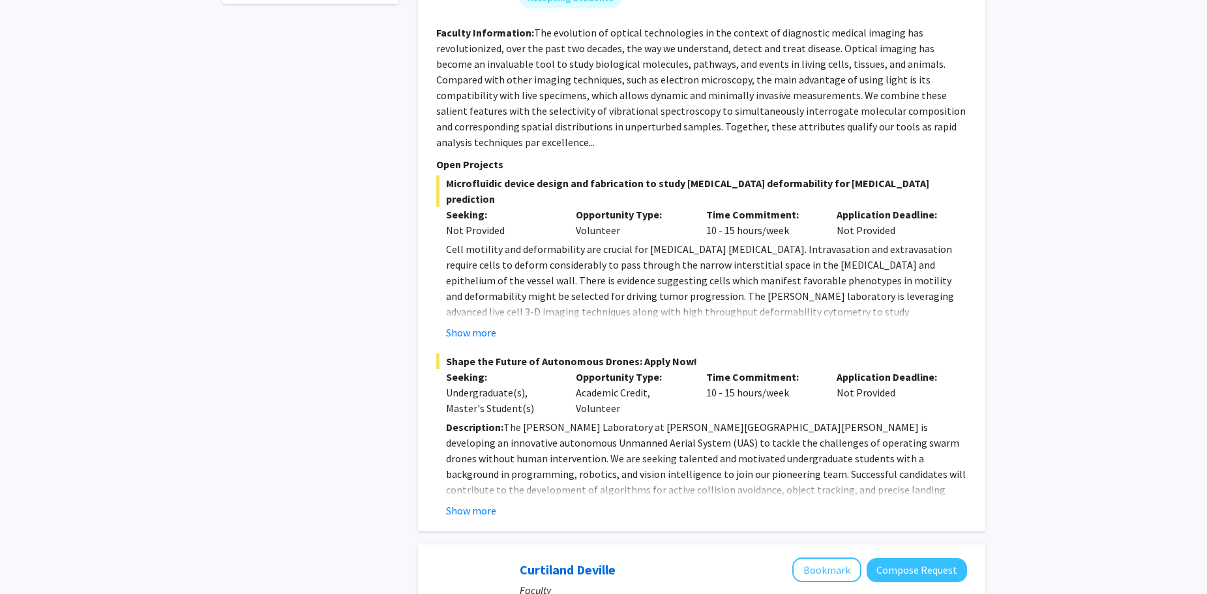
scroll to position [1034, 0]
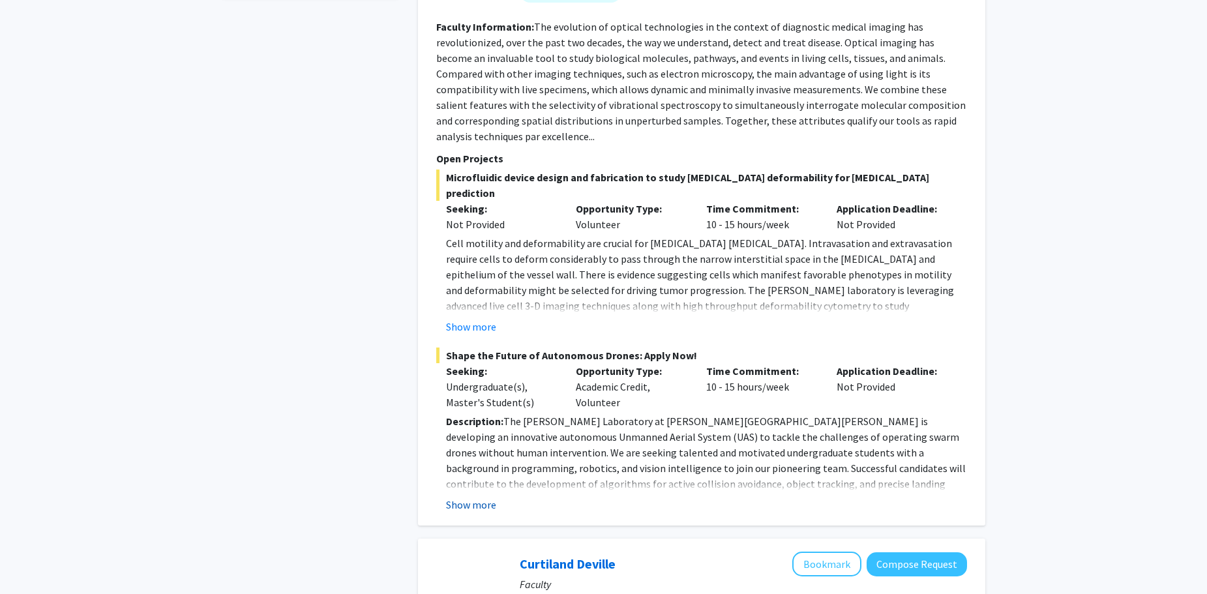
click at [476, 497] on button "Show more" at bounding box center [471, 505] width 50 height 16
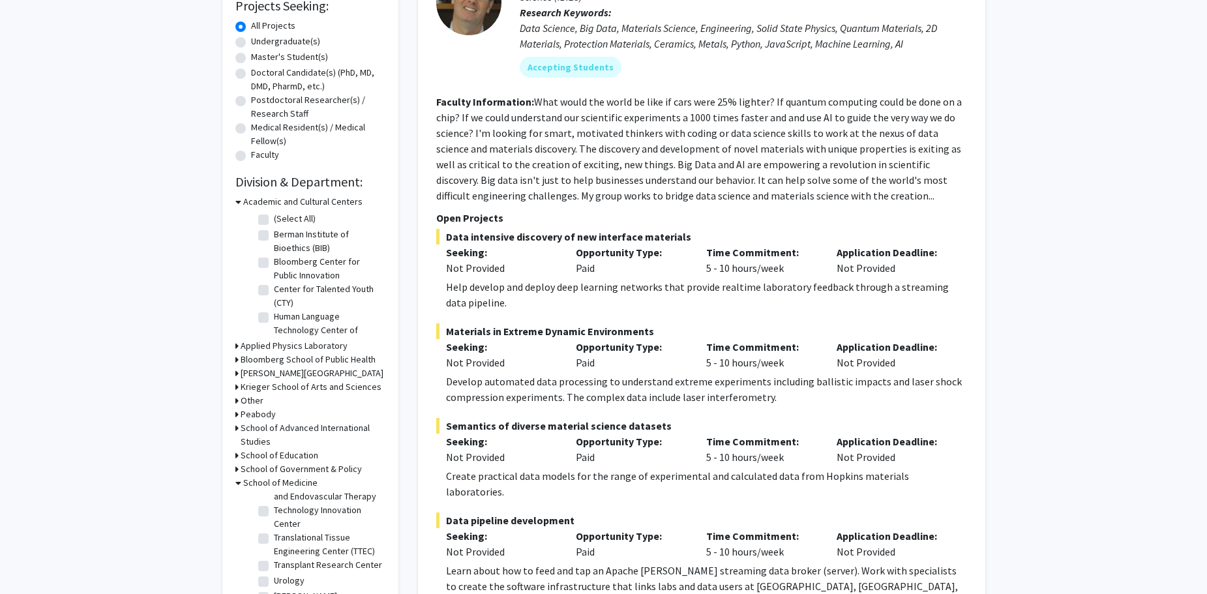
scroll to position [0, 0]
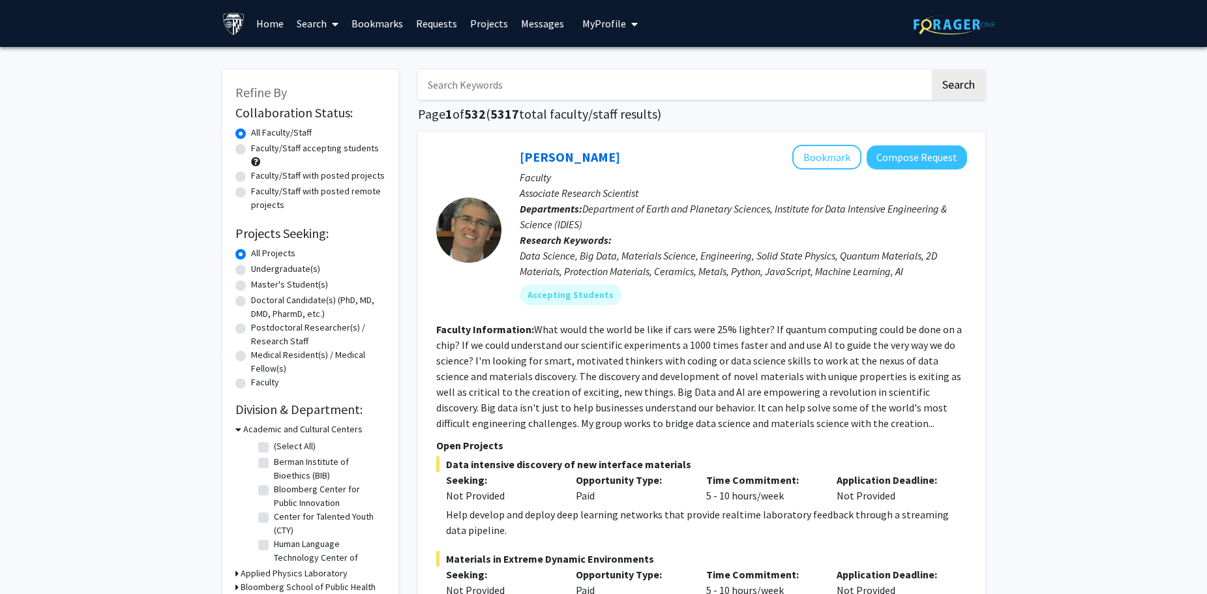
click at [251, 287] on label "Master's Student(s)" at bounding box center [289, 285] width 77 height 14
click at [251, 286] on input "Master's Student(s)" at bounding box center [255, 282] width 8 height 8
radio input "true"
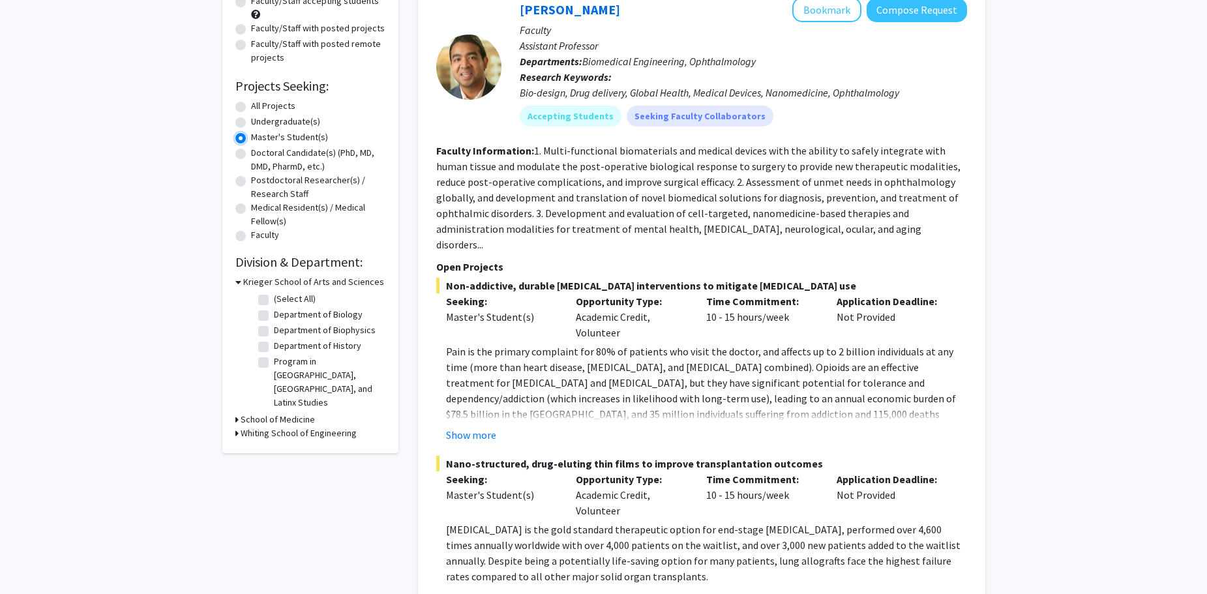
scroll to position [155, 0]
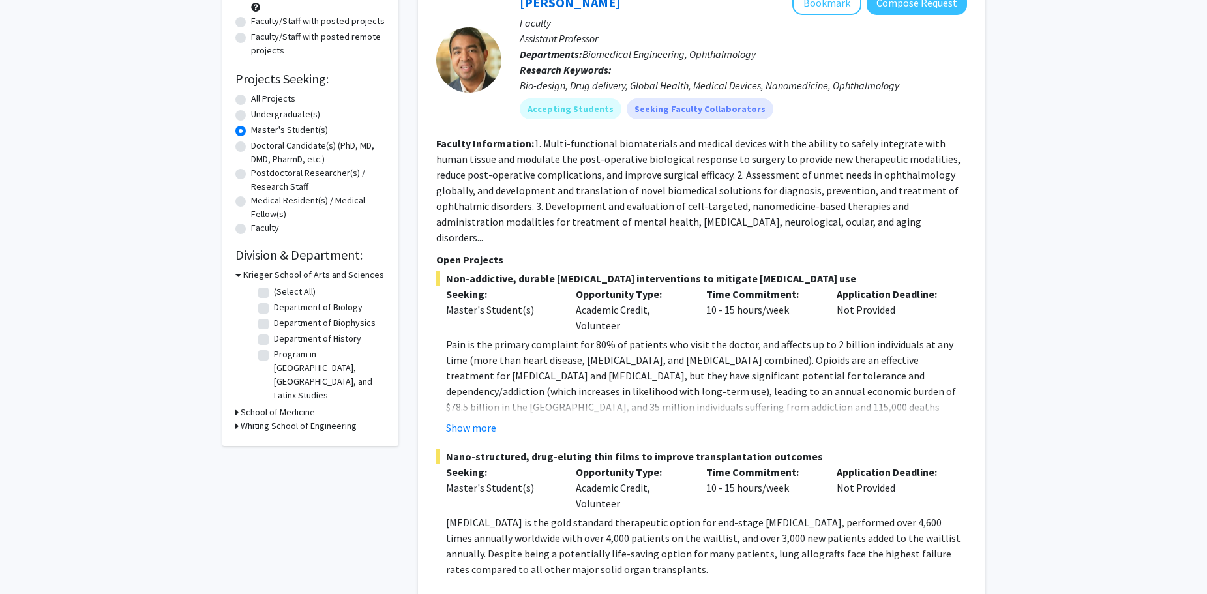
click at [244, 272] on h3 "Krieger School of Arts and Sciences" at bounding box center [313, 275] width 141 height 14
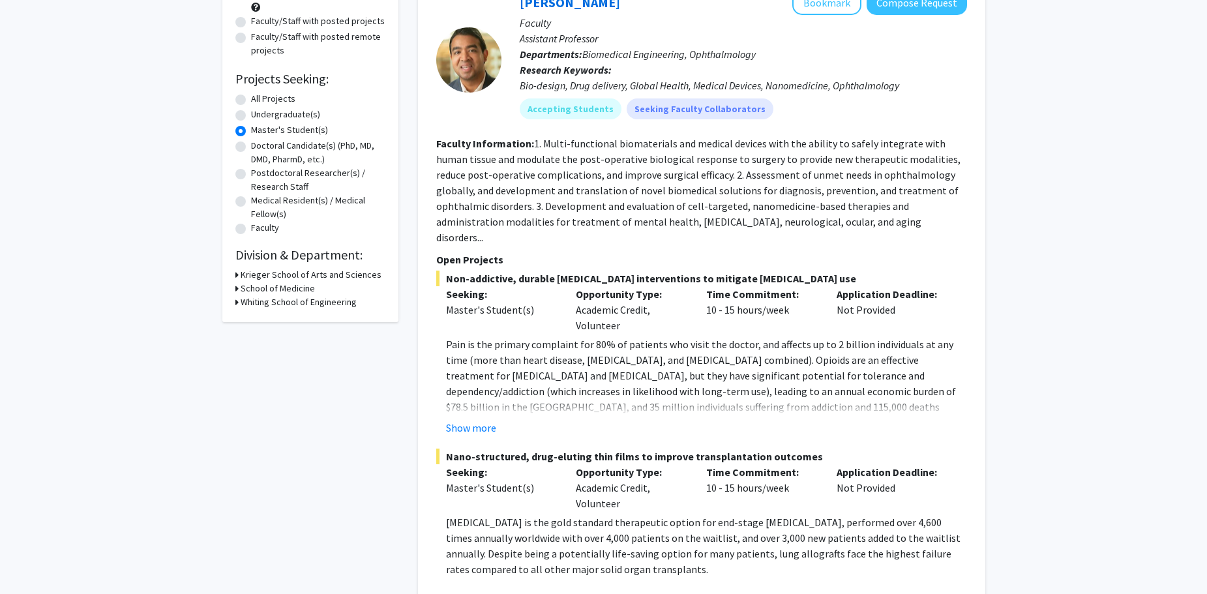
click at [233, 308] on div "Refine By Collaboration Status: Collaboration Status All Faculty/Staff Collabor…" at bounding box center [310, 118] width 176 height 407
click at [241, 302] on h3 "Whiting School of Engineering" at bounding box center [299, 302] width 116 height 14
click at [261, 329] on fg-checkbox "Center for Language and Speech Processing (CLSP) Center for Language and Speech…" at bounding box center [320, 341] width 124 height 27
click at [274, 338] on label "Center for Language and Speech Processing (CLSP)" at bounding box center [328, 341] width 108 height 27
click at [274, 336] on input "Center for Language and Speech Processing (CLSP)" at bounding box center [278, 332] width 8 height 8
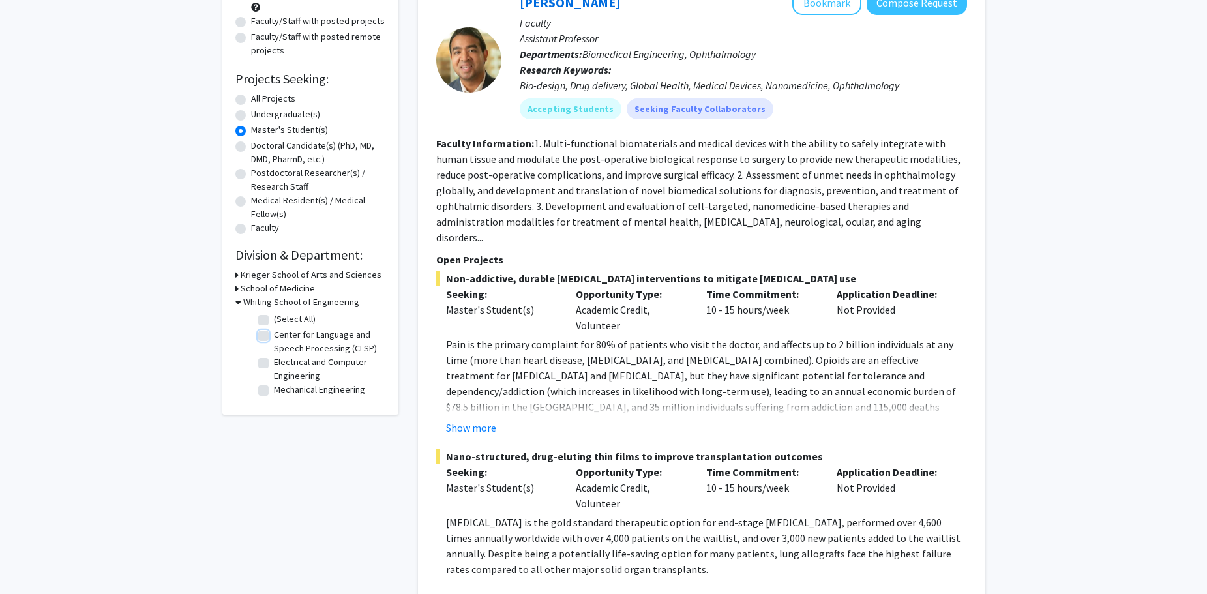
checkbox input "true"
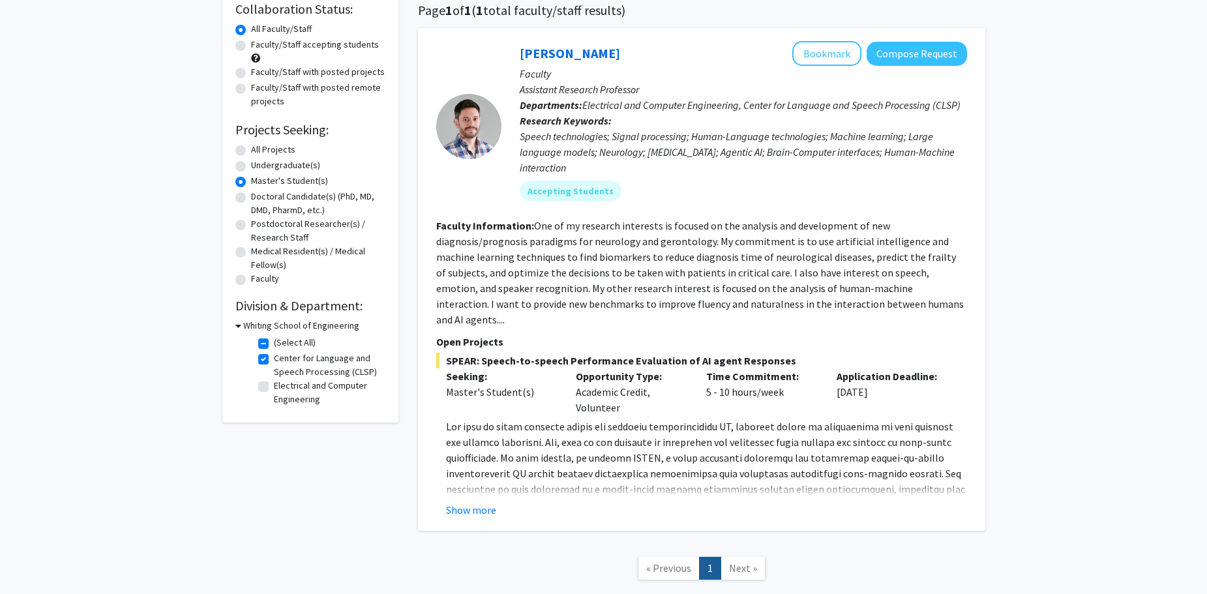
scroll to position [104, 0]
click at [450, 501] on button "Show more" at bounding box center [471, 509] width 50 height 16
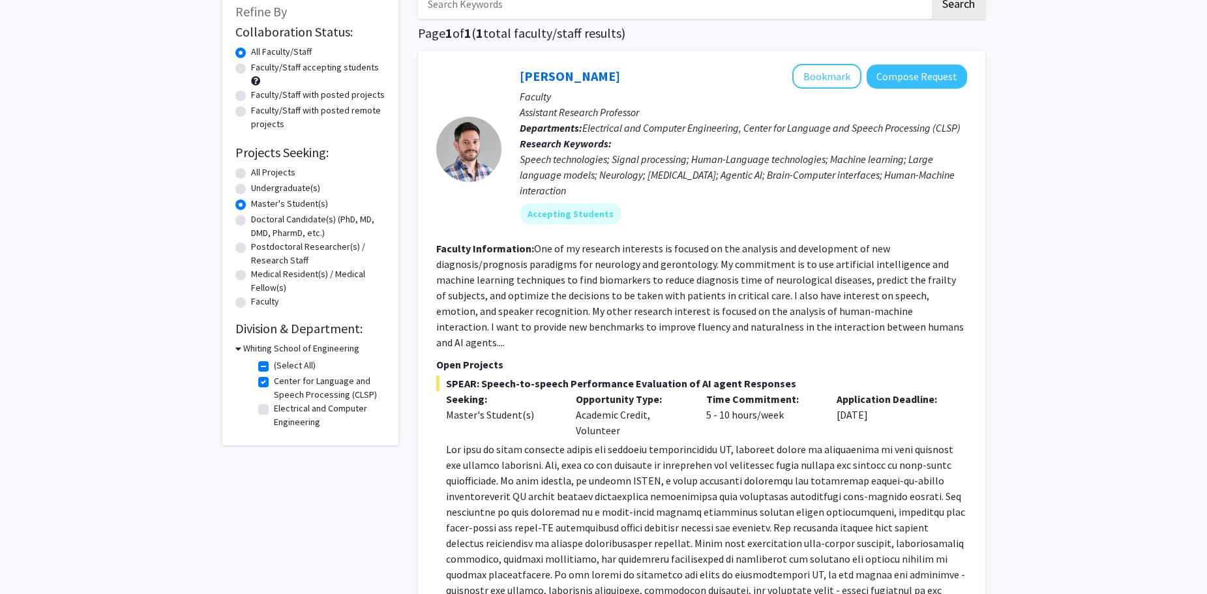
scroll to position [72, 0]
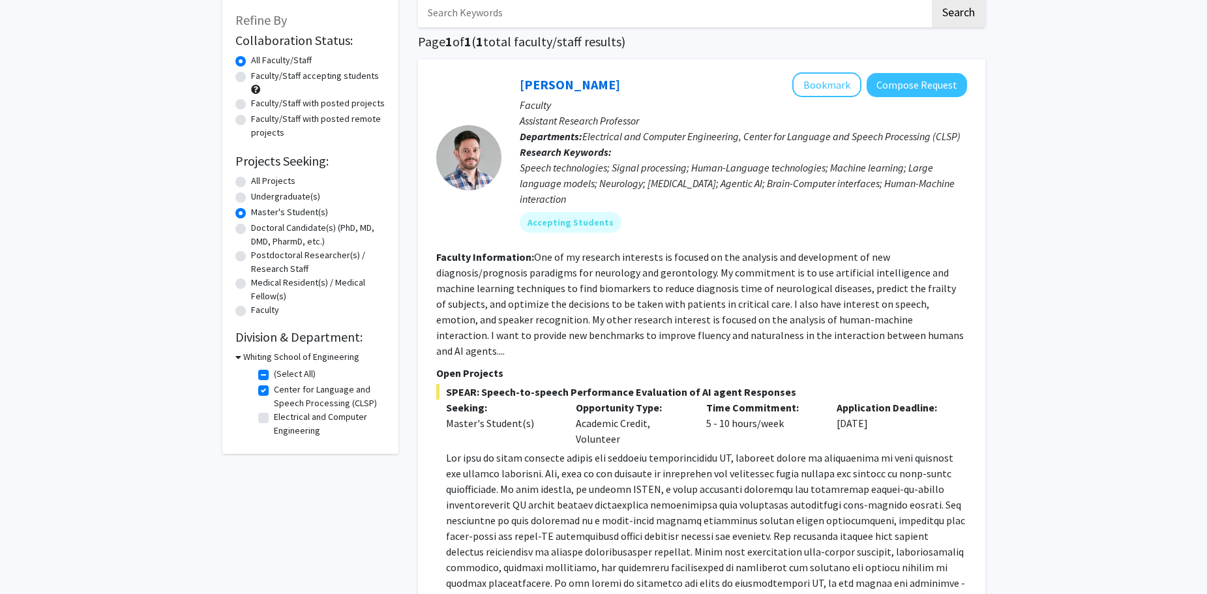
click at [267, 424] on fg-checkbox "Electrical and Computer Engineering Electrical and Computer Engineering" at bounding box center [320, 423] width 124 height 27
click at [274, 422] on label "Electrical and Computer Engineering" at bounding box center [328, 423] width 108 height 27
click at [274, 419] on input "Electrical and Computer Engineering" at bounding box center [278, 414] width 8 height 8
checkbox input "true"
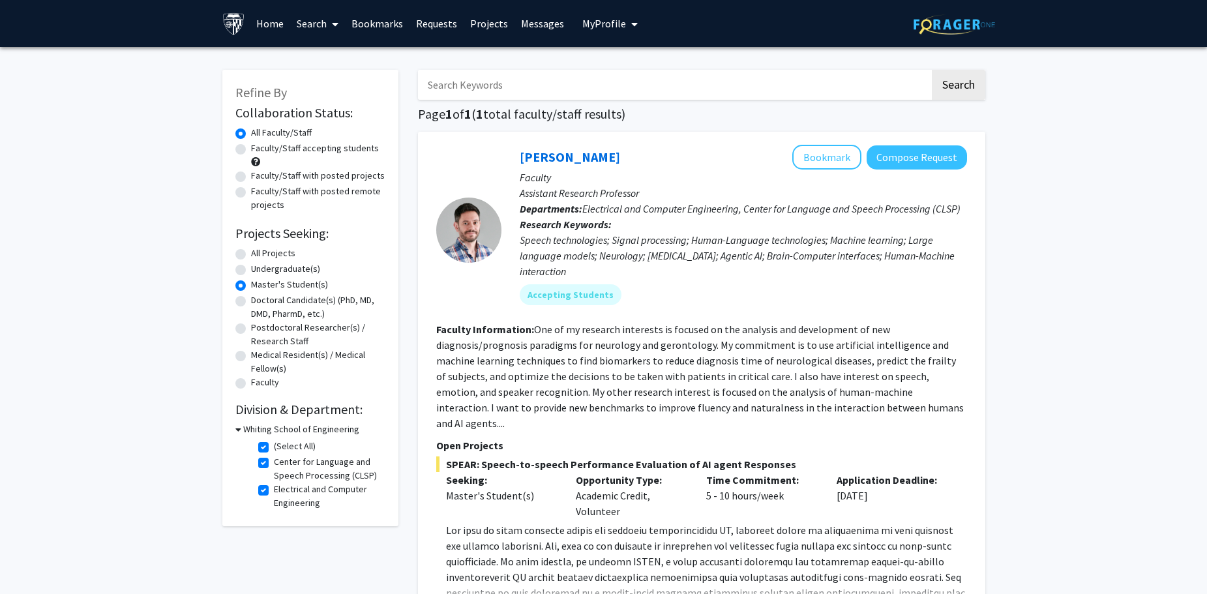
click at [274, 465] on label "Center for Language and Speech Processing (CLSP)" at bounding box center [328, 468] width 108 height 27
click at [274, 464] on input "Center for Language and Speech Processing (CLSP)" at bounding box center [278, 459] width 8 height 8
checkbox input "false"
checkbox input "true"
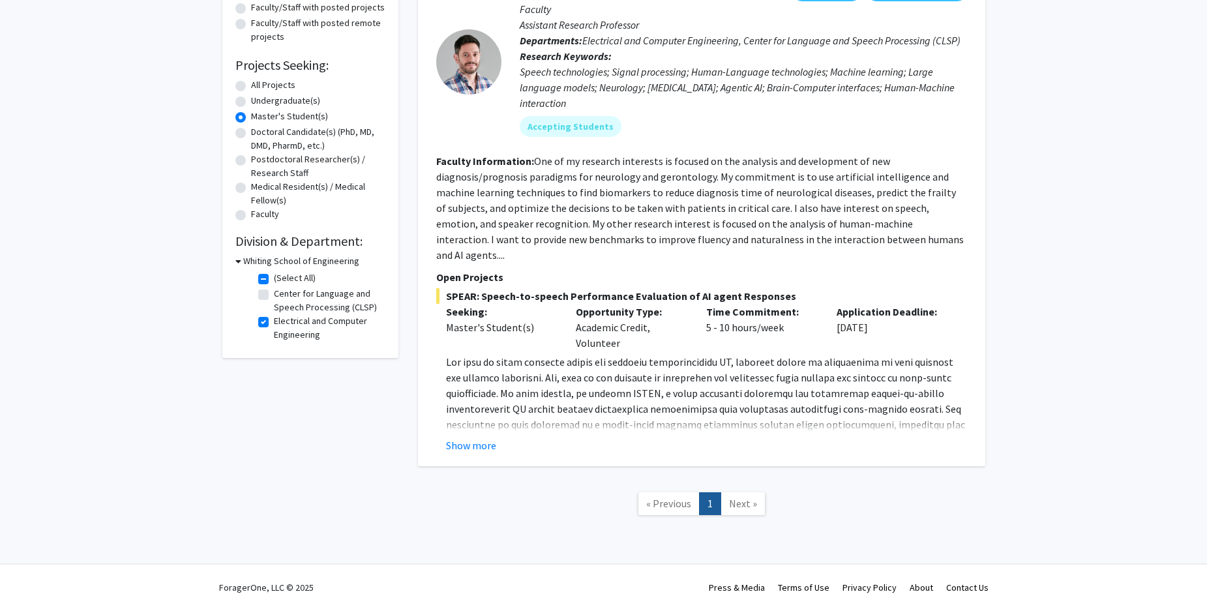
scroll to position [169, 0]
click at [486, 437] on button "Show more" at bounding box center [471, 445] width 50 height 16
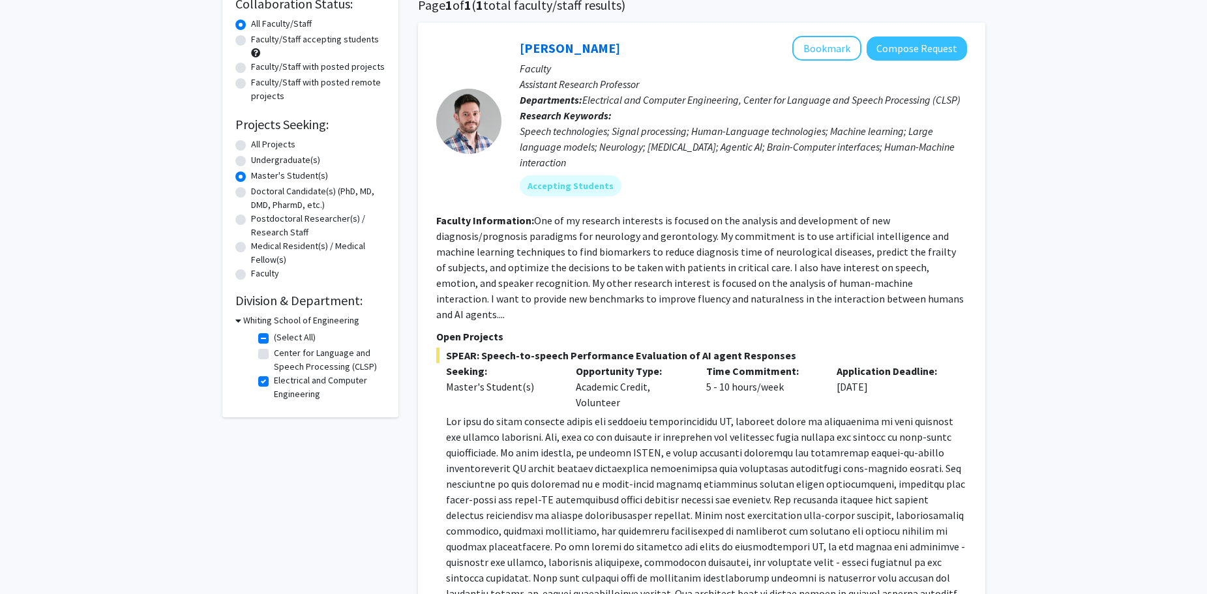
scroll to position [0, 0]
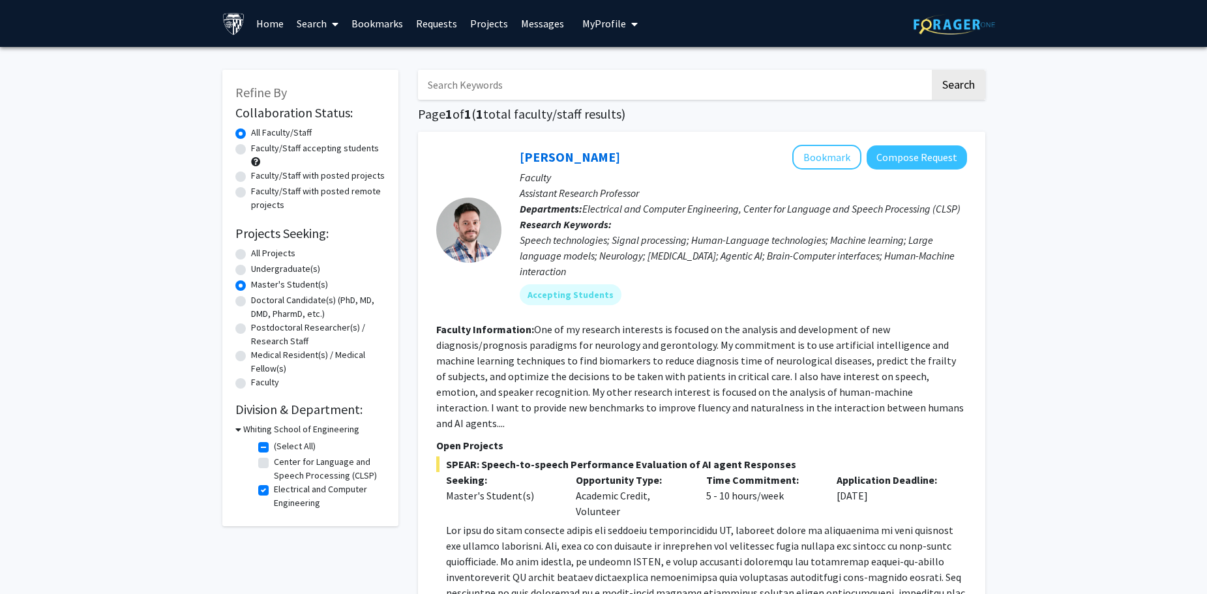
click at [251, 293] on label "Doctoral Candidate(s) (PhD, MD, DMD, PharmD, etc.)" at bounding box center [318, 306] width 134 height 27
click at [251, 293] on input "Doctoral Candidate(s) (PhD, MD, DMD, PharmD, etc.)" at bounding box center [255, 297] width 8 height 8
radio input "true"
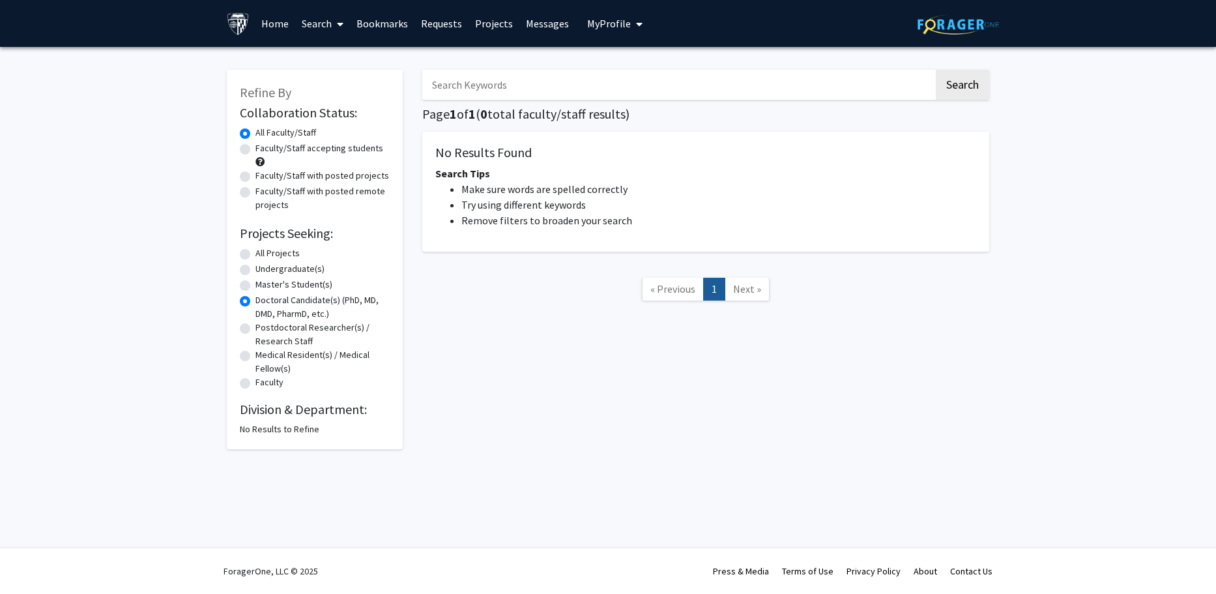
click at [256, 254] on label "All Projects" at bounding box center [278, 253] width 44 height 14
click at [256, 254] on input "All Projects" at bounding box center [260, 250] width 8 height 8
radio input "true"
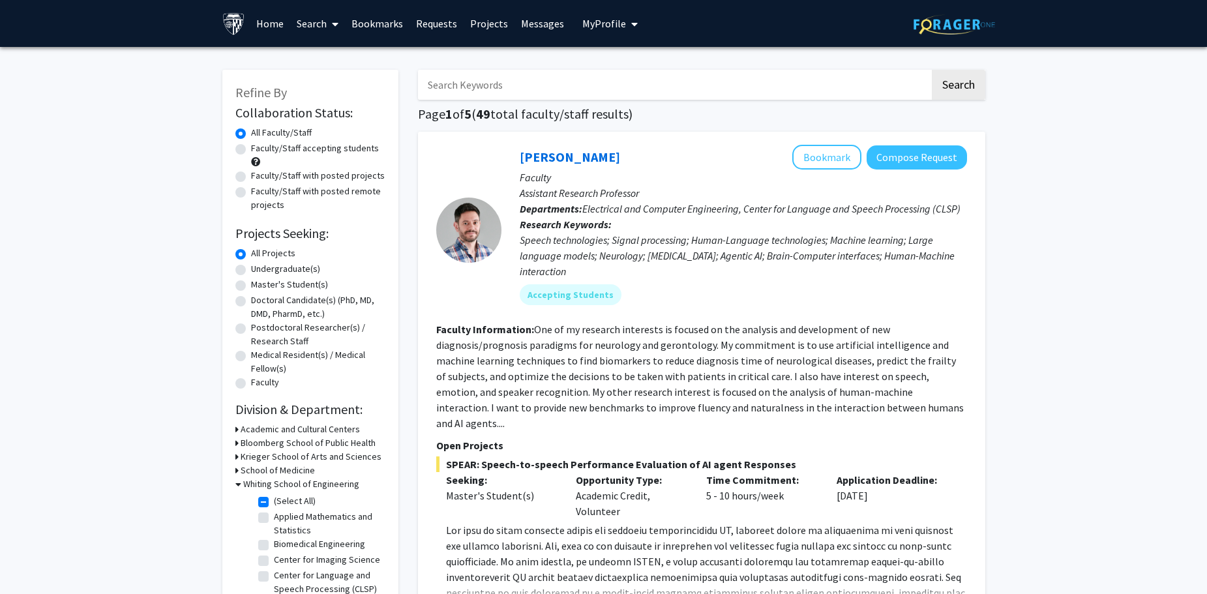
click at [251, 282] on label "Master's Student(s)" at bounding box center [289, 285] width 77 height 14
click at [251, 282] on input "Master's Student(s)" at bounding box center [255, 282] width 8 height 8
radio input "true"
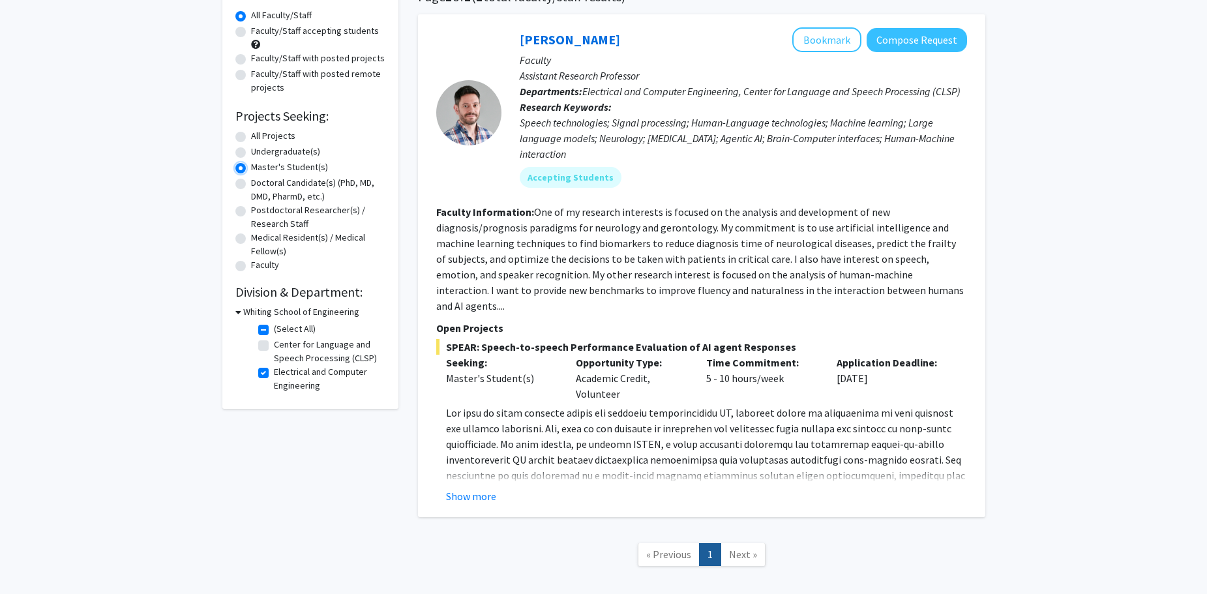
scroll to position [118, 0]
click at [274, 341] on label "Center for Language and Speech Processing (CLSP)" at bounding box center [328, 350] width 108 height 27
click at [274, 341] on input "Center for Language and Speech Processing (CLSP)" at bounding box center [278, 341] width 8 height 8
checkbox input "true"
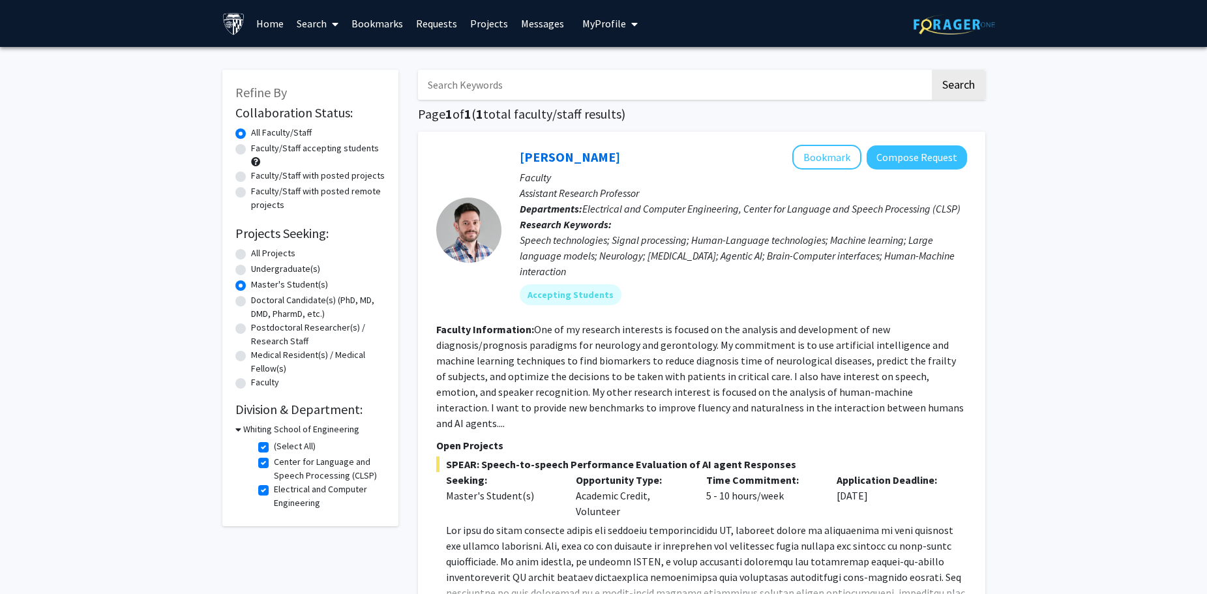
click at [248, 429] on h3 "Whiting School of Engineering" at bounding box center [301, 429] width 116 height 14
click at [819, 340] on fg-read-more "One of my research interests is focused on the analysis and development of new …" at bounding box center [699, 376] width 527 height 107
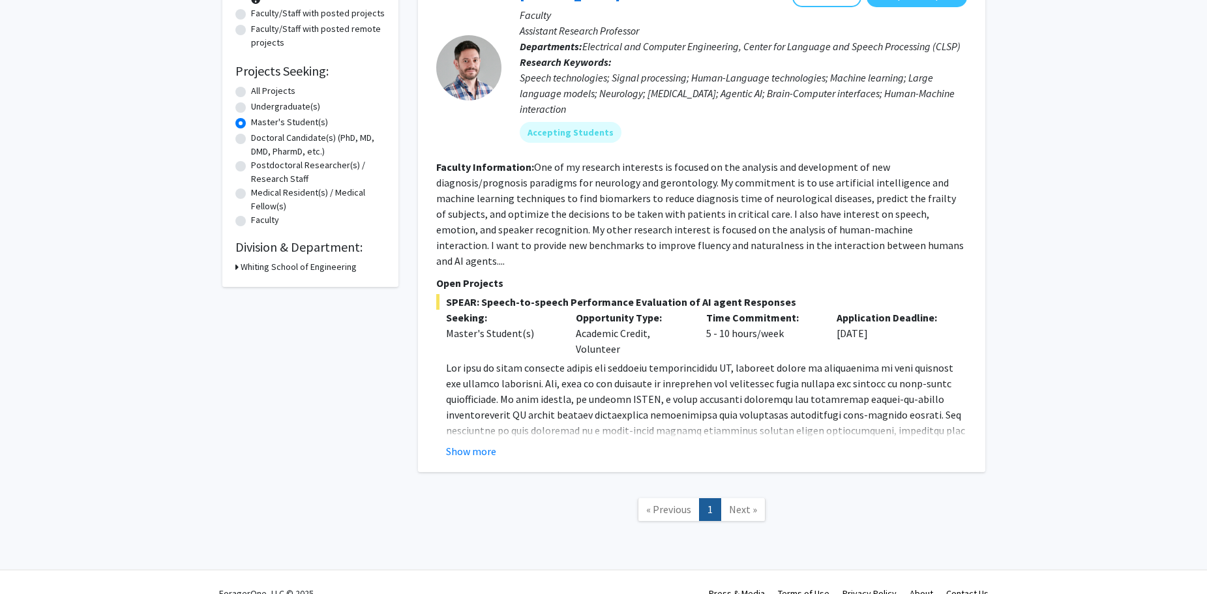
scroll to position [163, 0]
click at [446, 443] on button "Show more" at bounding box center [471, 451] width 50 height 16
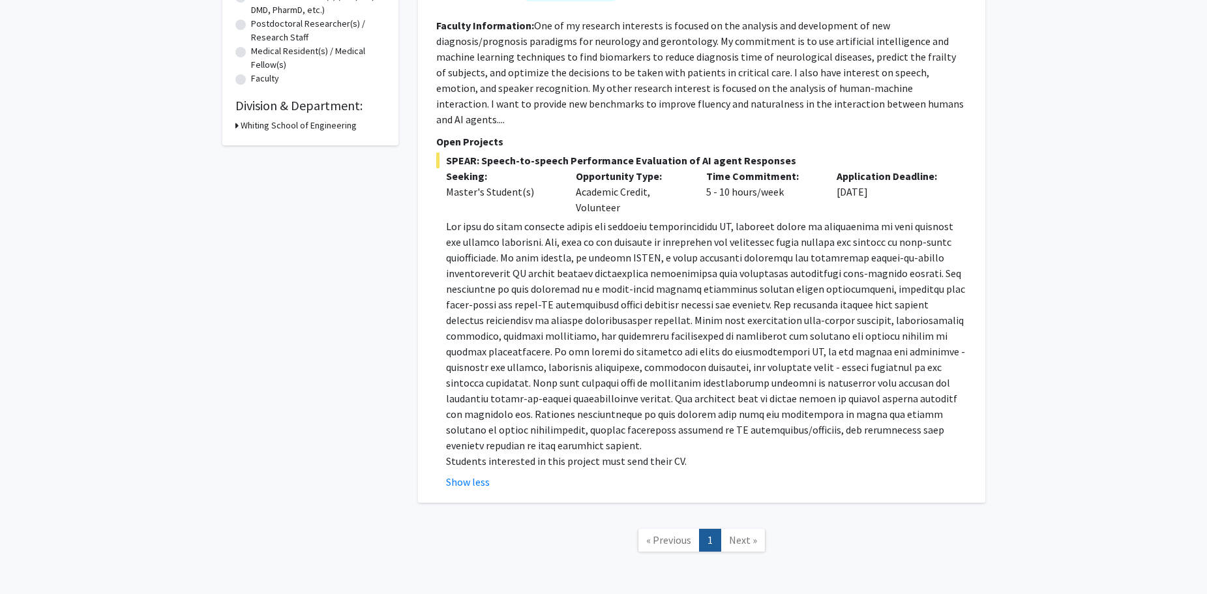
scroll to position [325, 0]
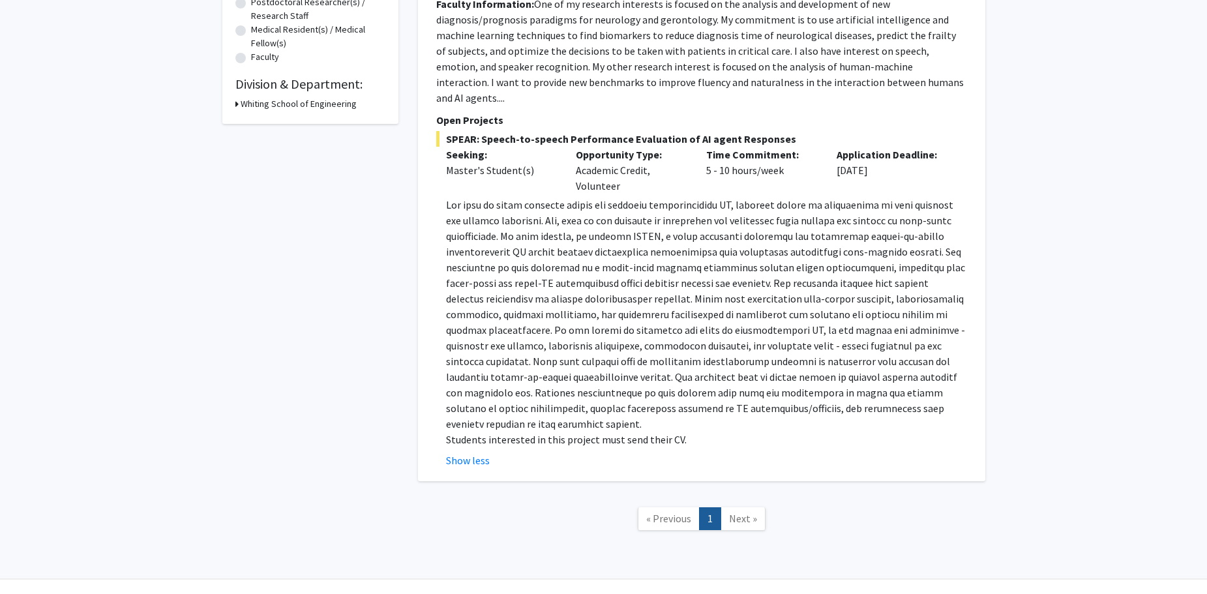
click at [351, 248] on div "Refine By Collaboration Status: Collaboration Status All Faculty/Staff Collabor…" at bounding box center [311, 143] width 196 height 825
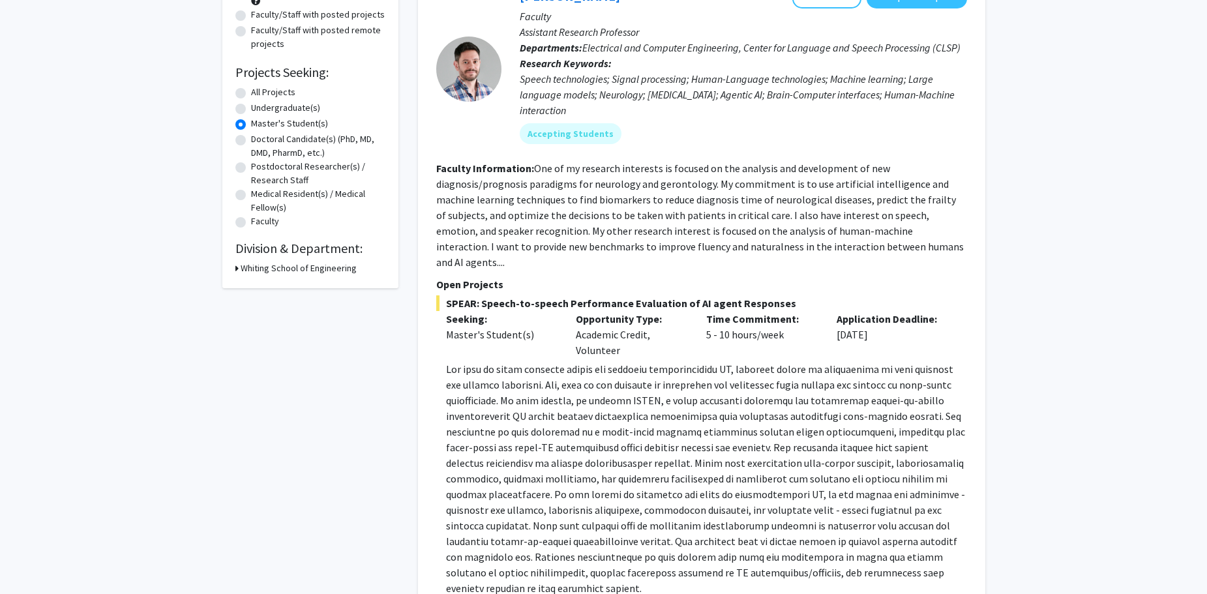
scroll to position [0, 0]
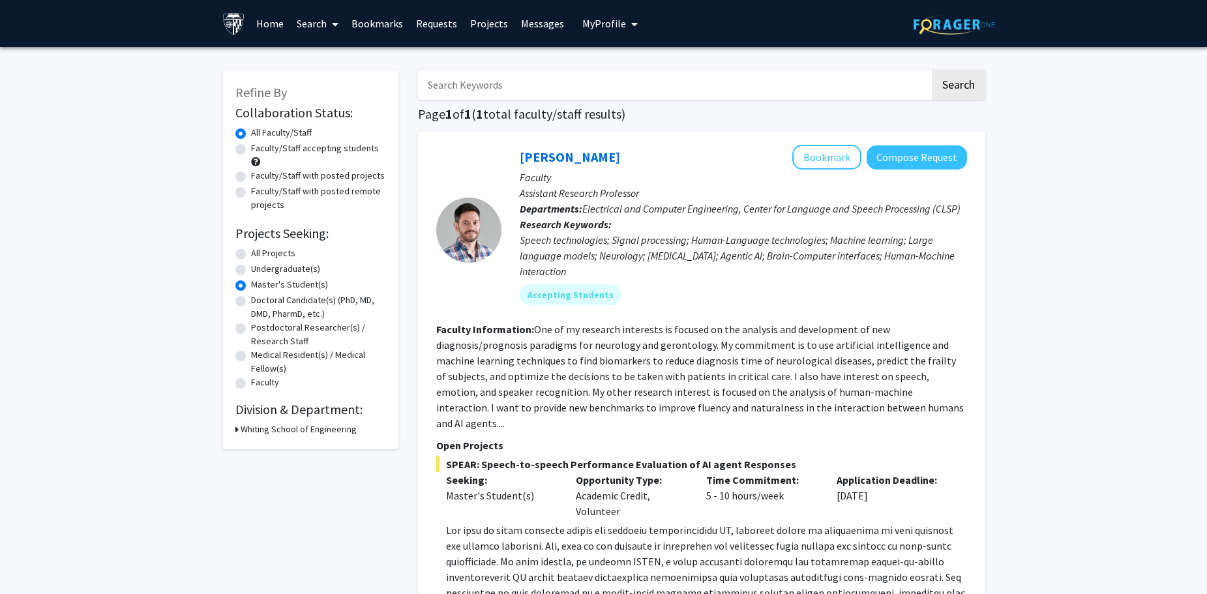
click at [639, 437] on p "Open Projects" at bounding box center [701, 445] width 531 height 16
click at [52, 239] on div "Refine By Collaboration Status: Collaboration Status All Faculty/Staff Collabor…" at bounding box center [603, 479] width 1207 height 864
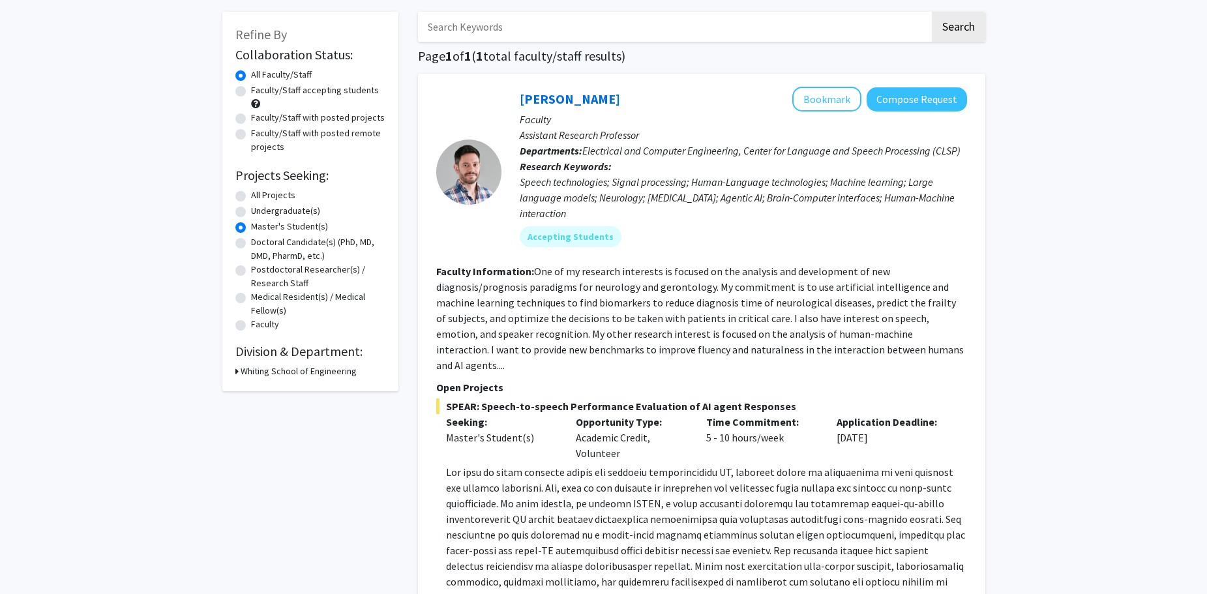
scroll to position [87, 0]
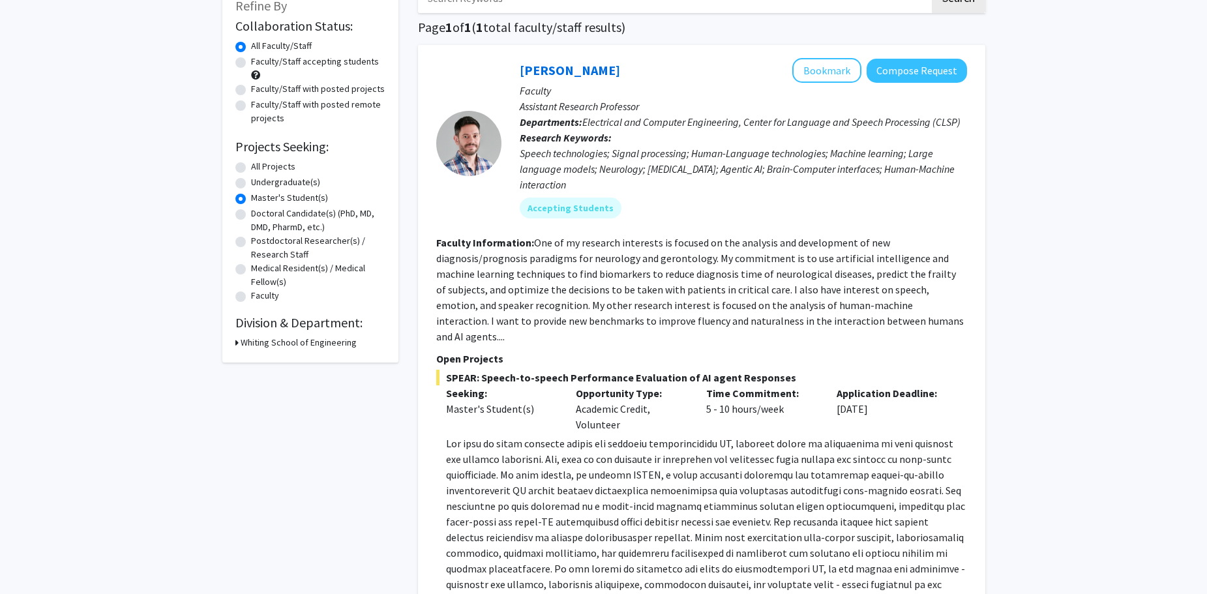
click at [1111, 366] on div "Refine By Collaboration Status: Collaboration Status All Faculty/Staff Collabor…" at bounding box center [603, 392] width 1207 height 864
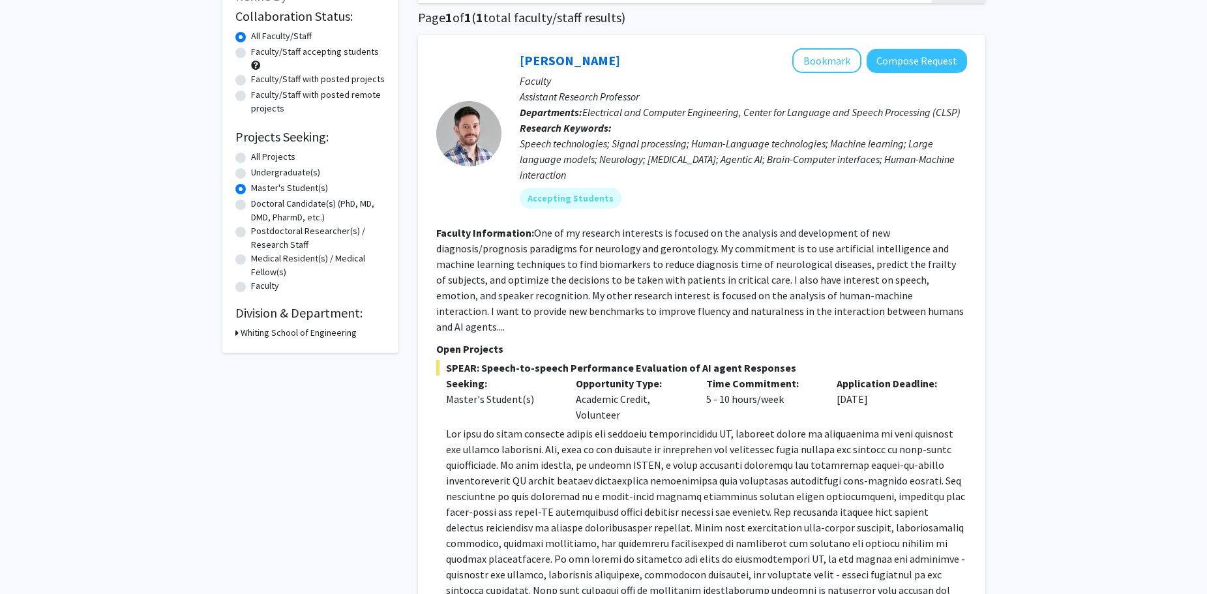
scroll to position [325, 0]
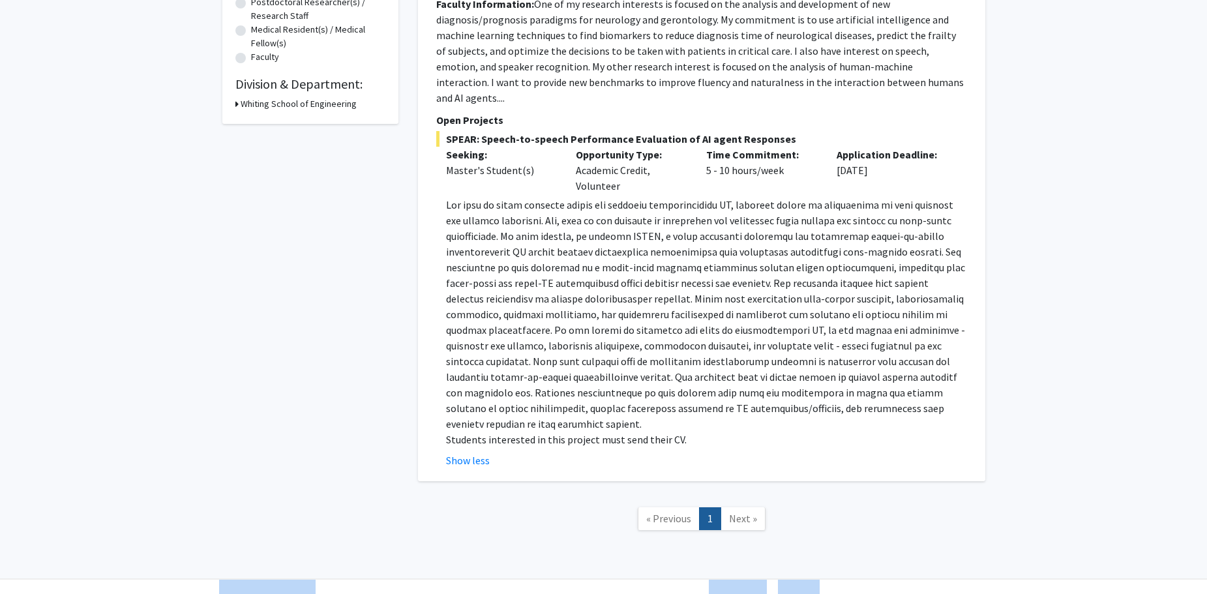
click at [108, 155] on div "Refine By Collaboration Status: Collaboration Status All Faculty/Staff Collabor…" at bounding box center [603, 154] width 1207 height 864
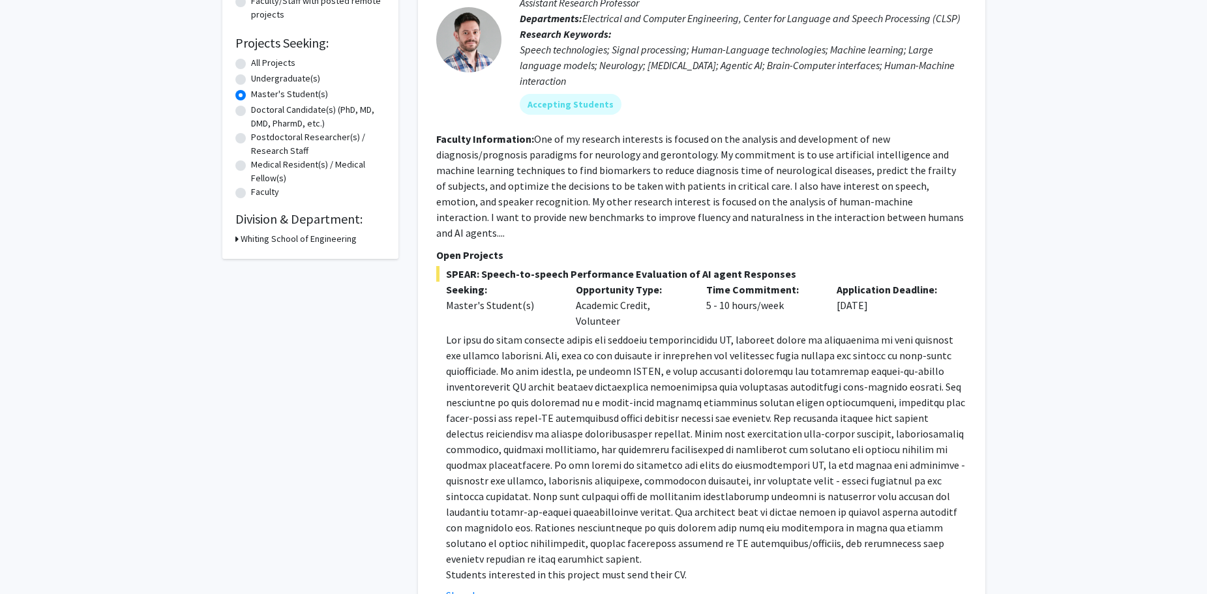
scroll to position [0, 0]
